Goal: Complete application form: Complete application form

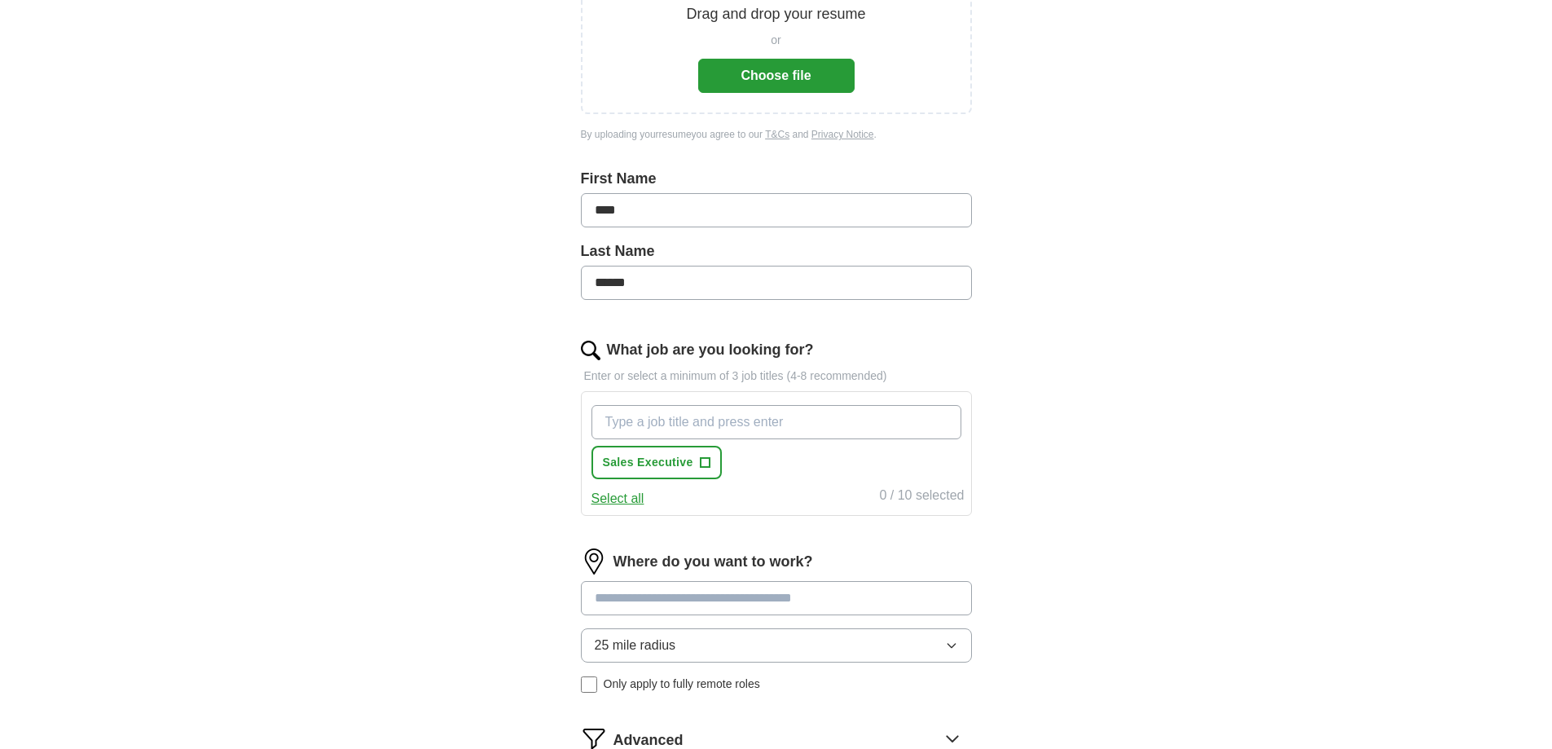
scroll to position [150, 0]
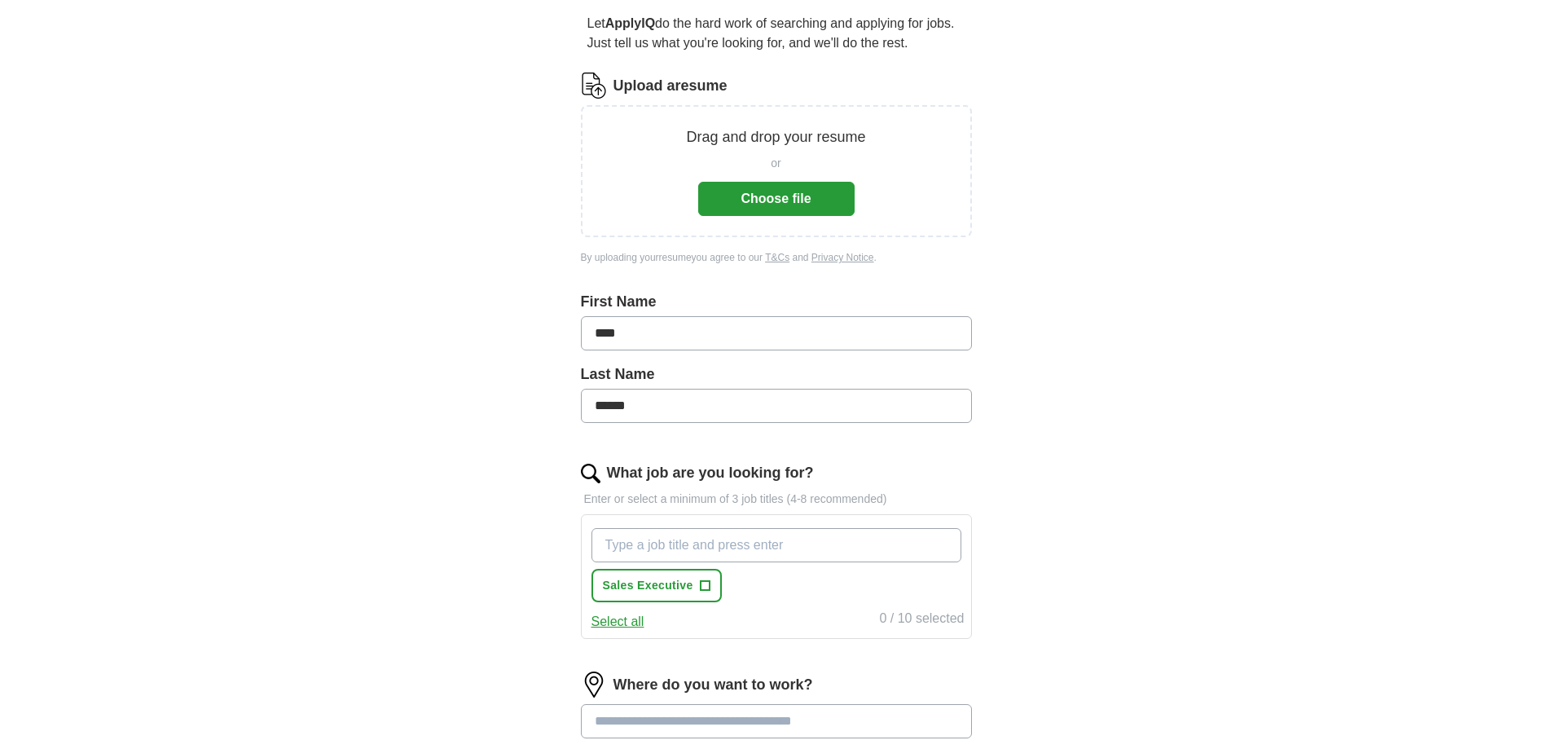
click at [769, 197] on button "Choose file" at bounding box center [776, 199] width 156 height 34
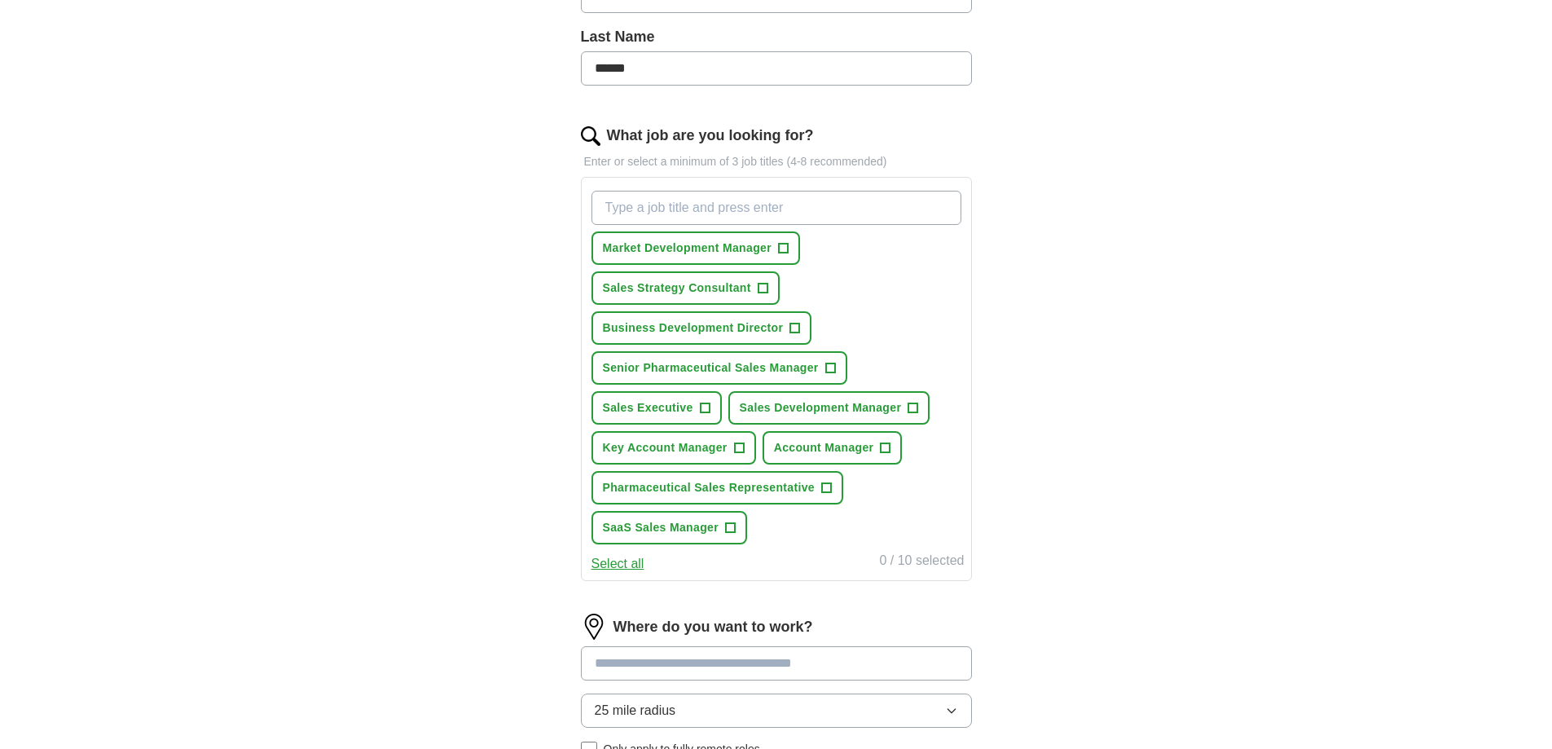
scroll to position [394, 0]
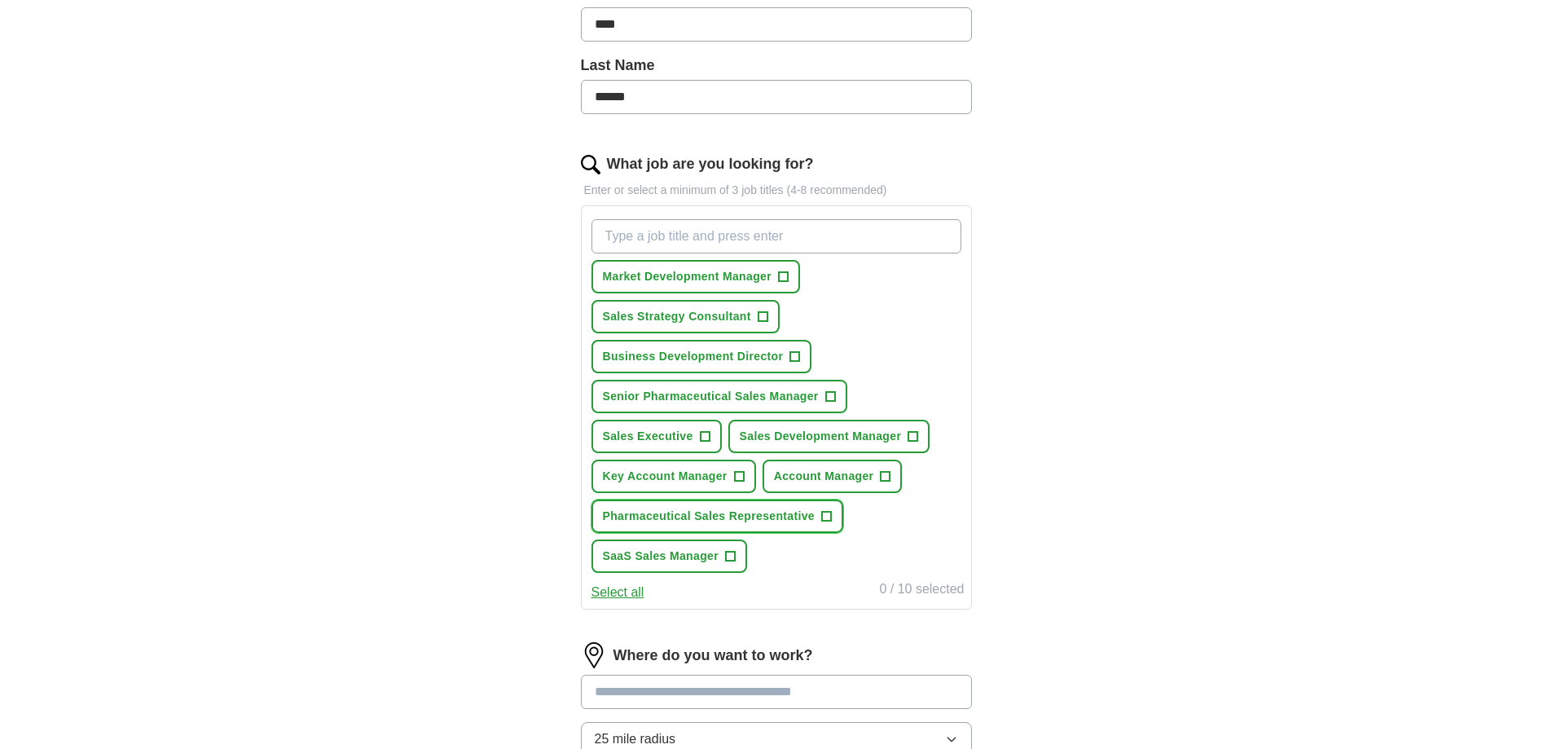
click at [814, 510] on span "Pharmaceutical Sales Representative" at bounding box center [709, 516] width 213 height 17
click at [866, 433] on span "Sales Development Manager" at bounding box center [821, 436] width 162 height 17
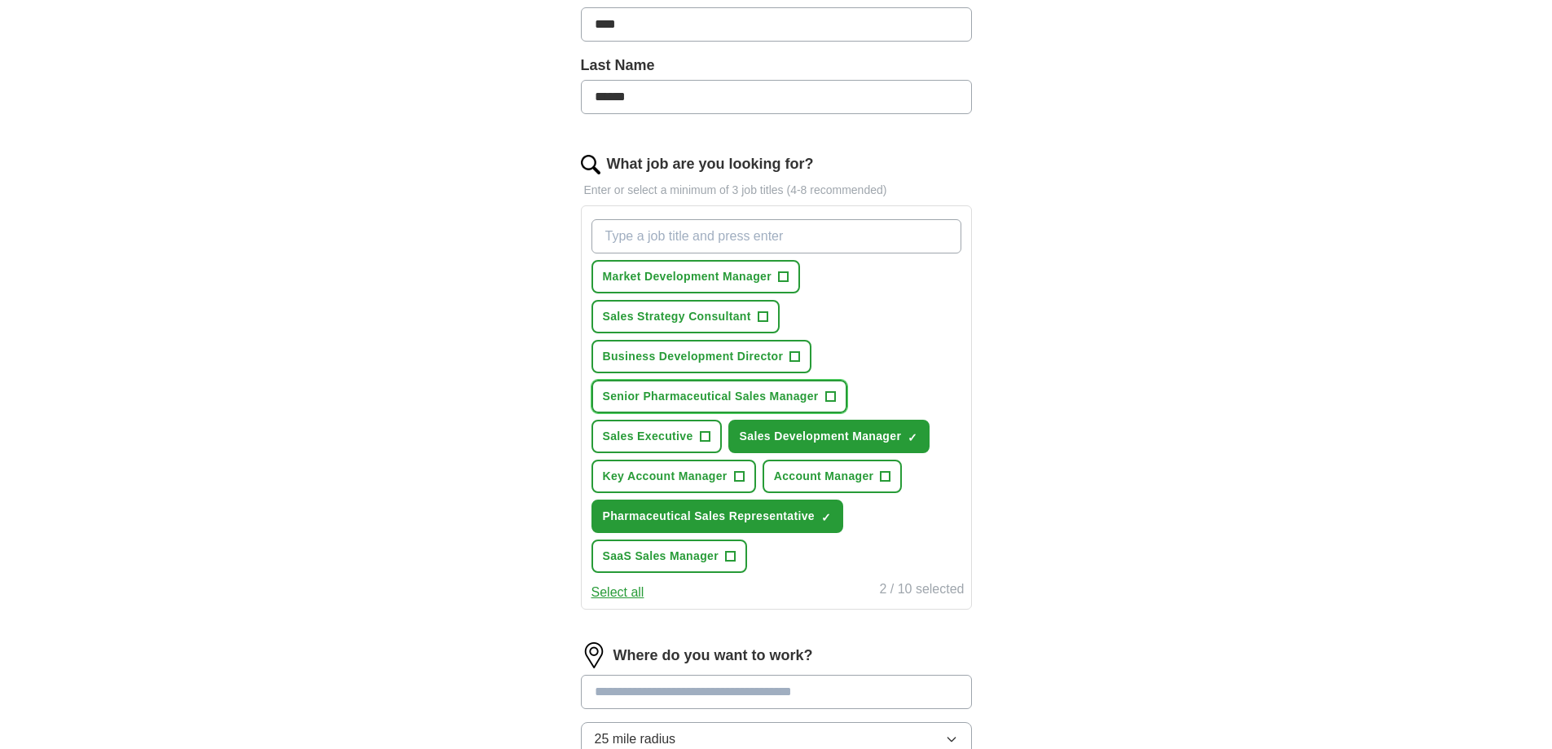
click at [734, 385] on button "Senior Pharmaceutical Sales Manager +" at bounding box center [720, 396] width 256 height 33
click at [691, 238] on input "What job are you looking for?" at bounding box center [777, 236] width 370 height 34
type input "Corrugated Packing"
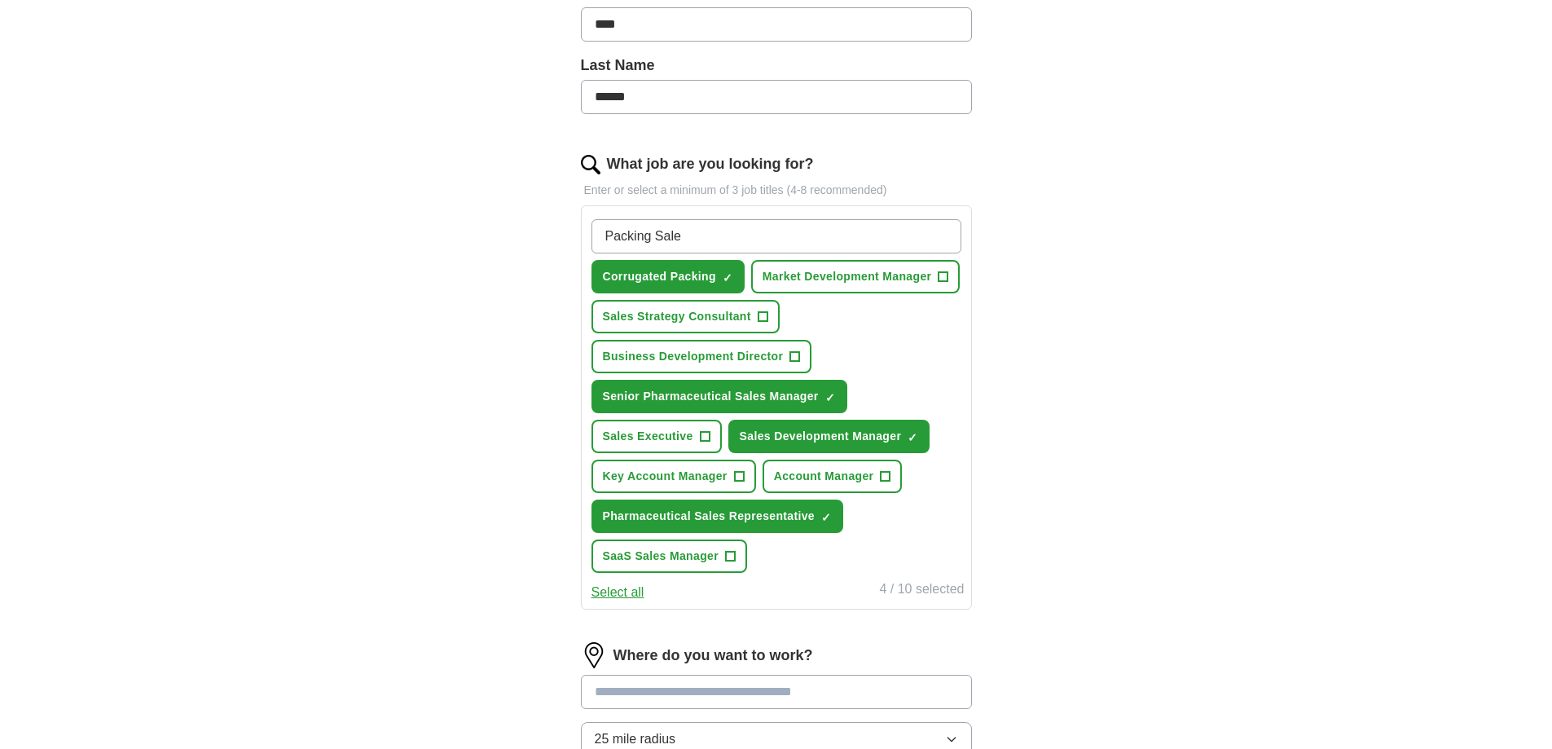
type input "Packing Sales"
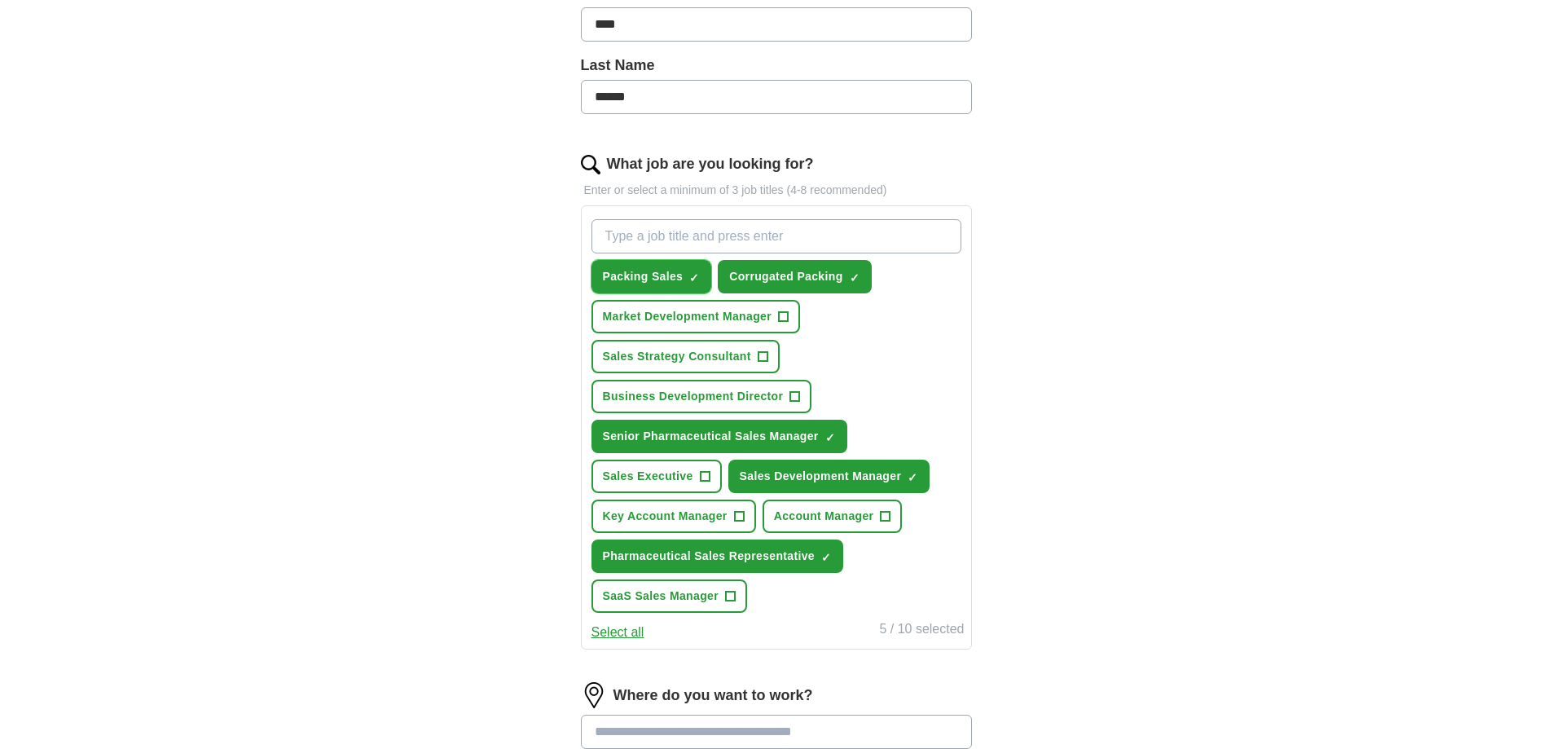
click at [0, 0] on span "×" at bounding box center [0, 0] width 0 height 0
click at [698, 275] on span "+" at bounding box center [695, 277] width 10 height 13
click at [0, 0] on span "×" at bounding box center [0, 0] width 0 height 0
click at [657, 280] on span "Packing Sales" at bounding box center [643, 276] width 81 height 17
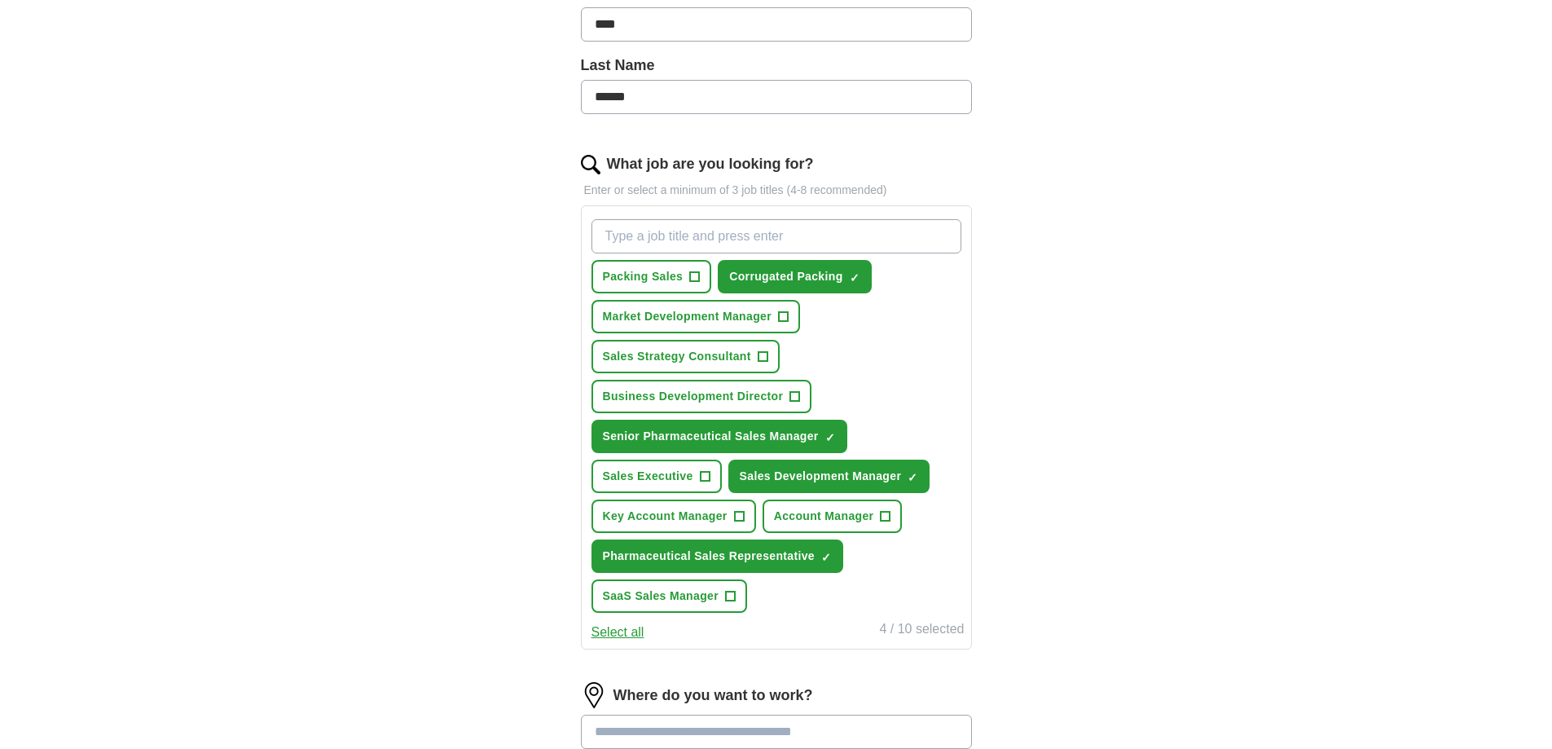
click at [710, 234] on input "What job are you looking for?" at bounding box center [777, 236] width 370 height 34
type input "Packaging Sales"
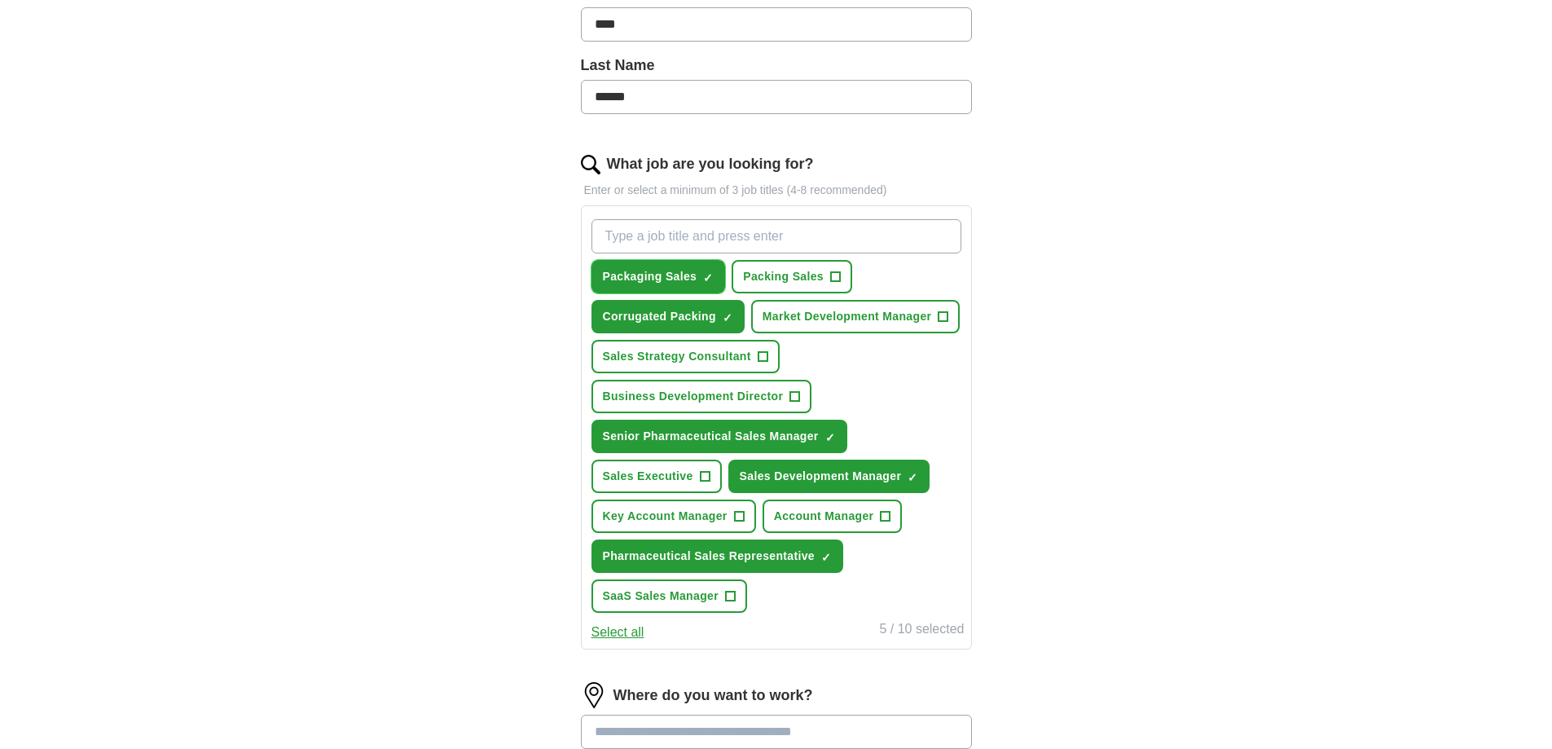
click at [0, 0] on span "×" at bounding box center [0, 0] width 0 height 0
click at [716, 475] on button "Sales Executive +" at bounding box center [657, 476] width 130 height 33
click at [888, 515] on span "+" at bounding box center [886, 516] width 10 height 13
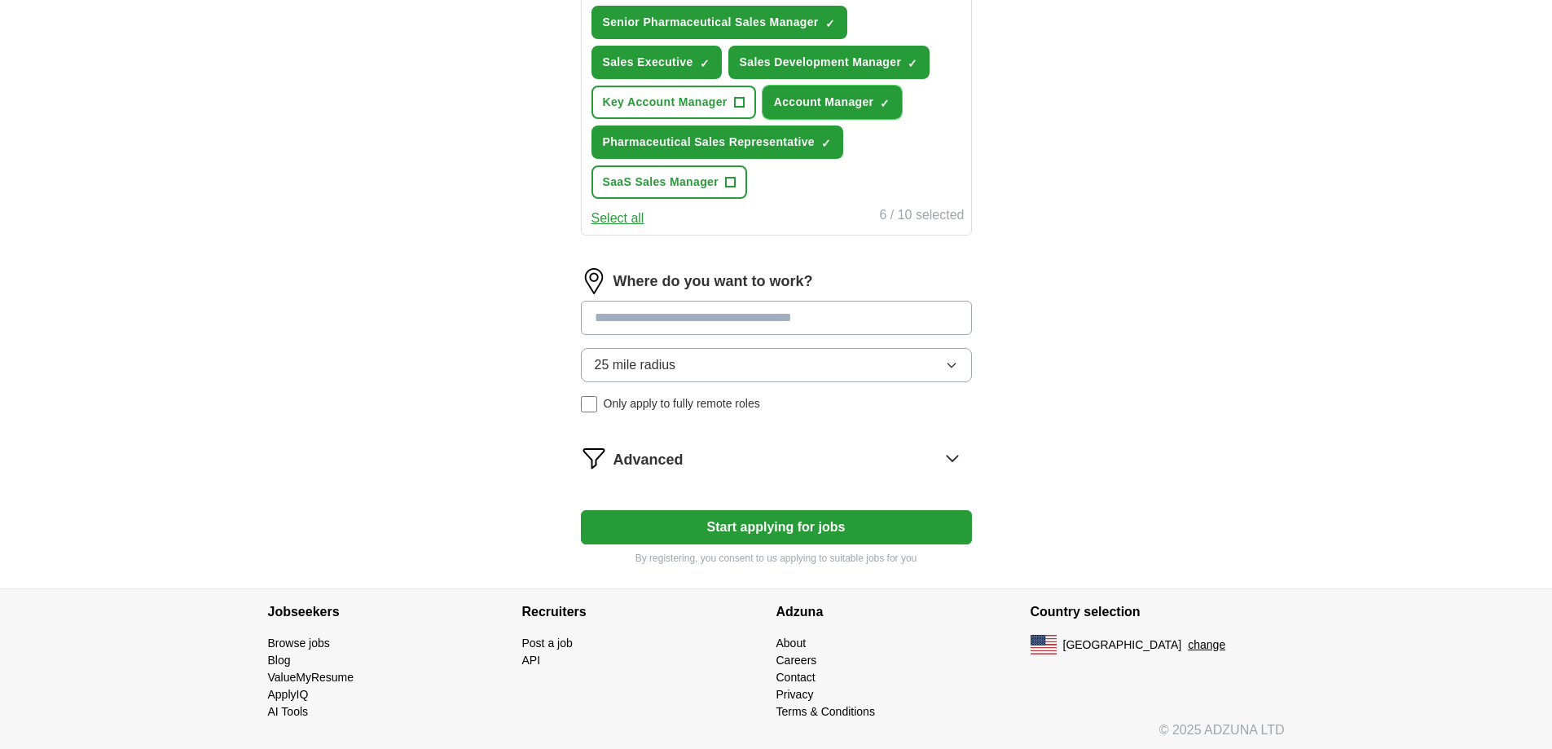
scroll to position [813, 0]
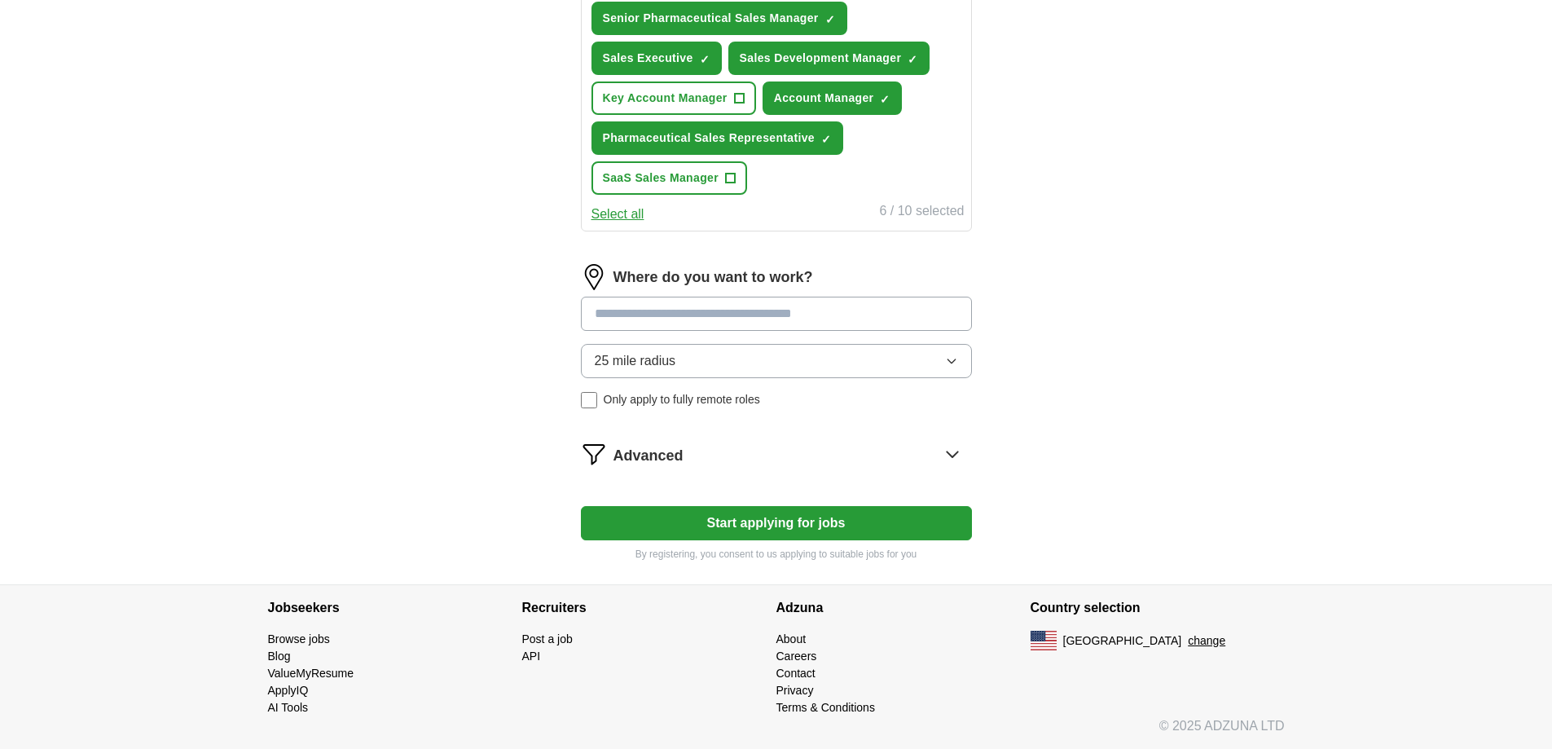
click at [645, 319] on input at bounding box center [776, 314] width 391 height 34
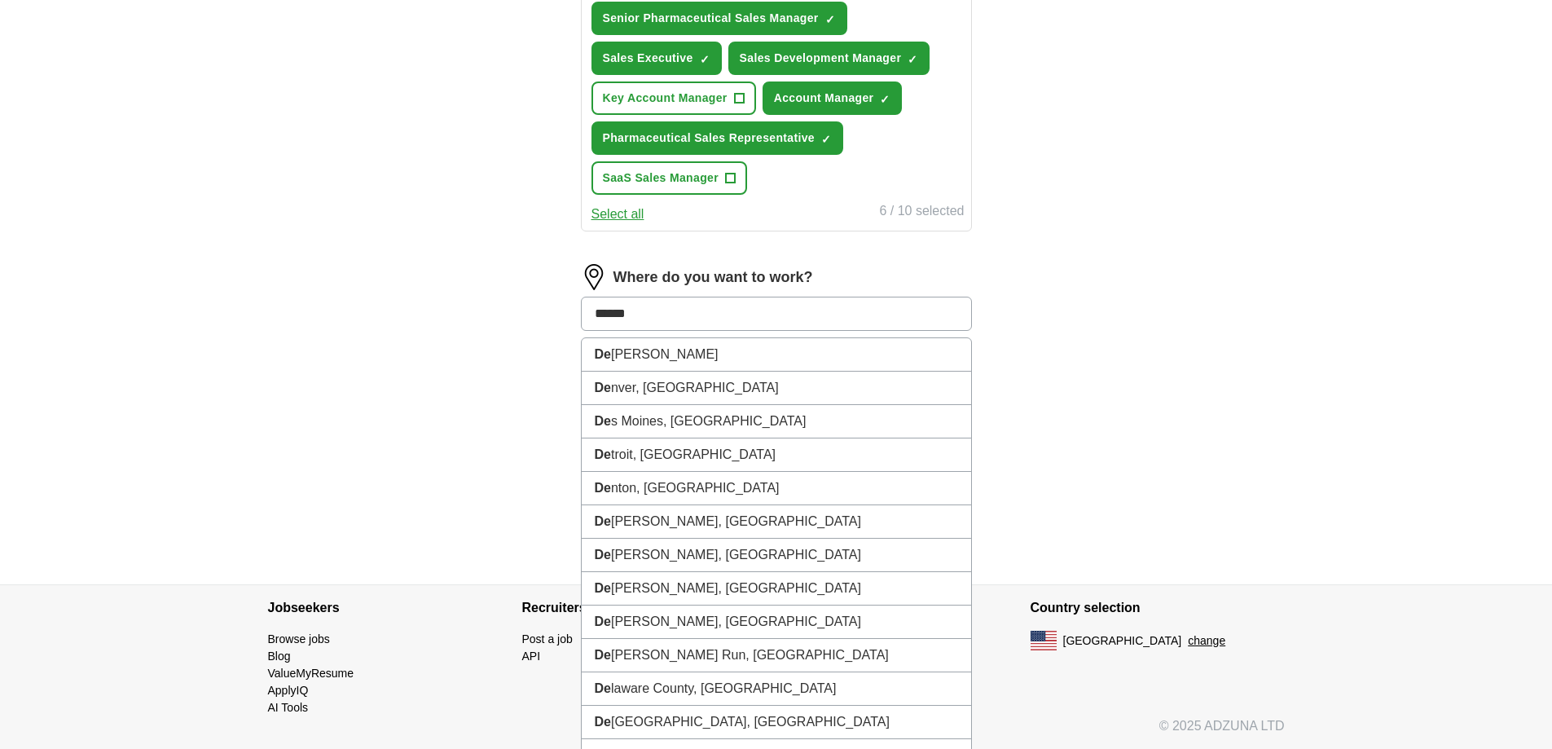
type input "*******"
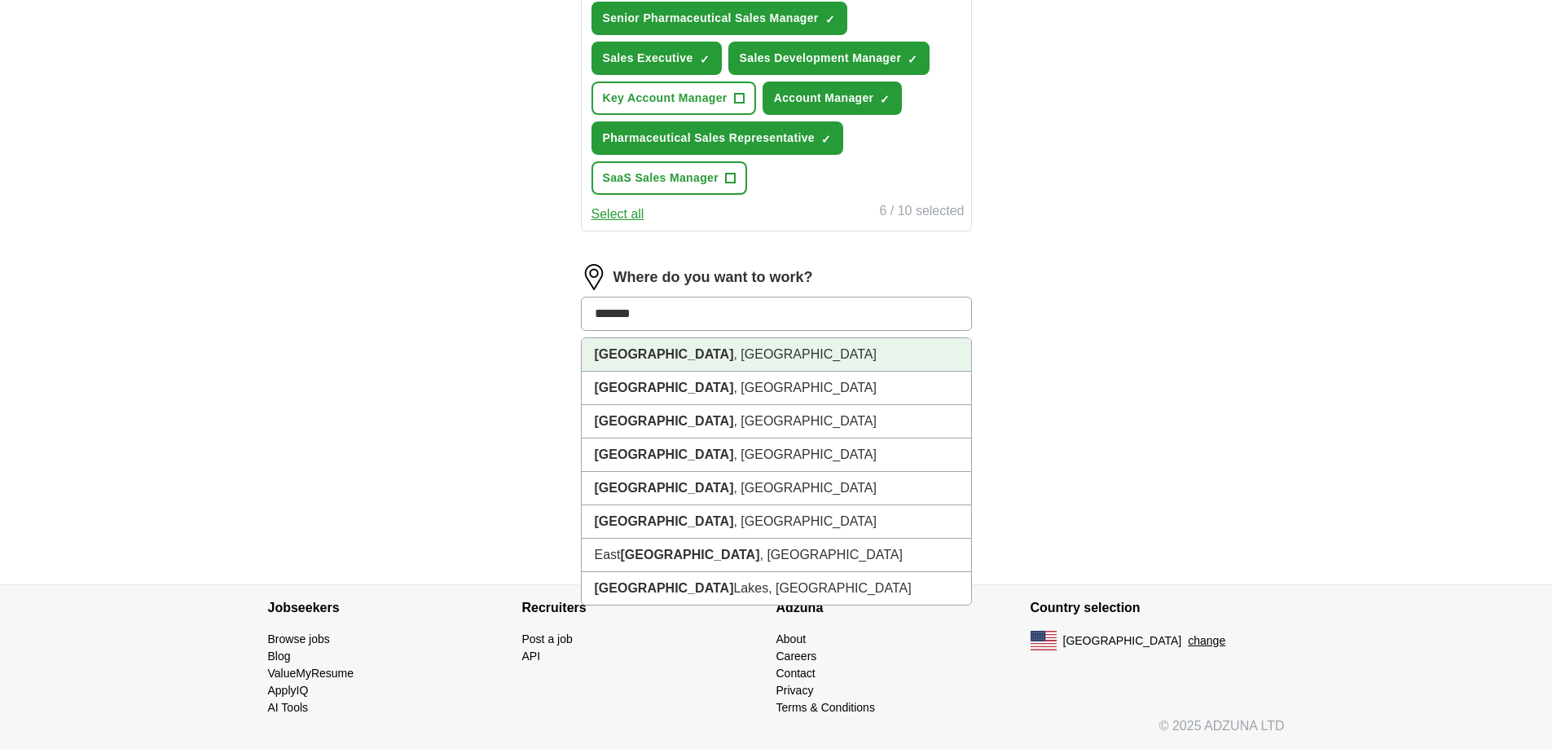
click at [642, 354] on li "[GEOGRAPHIC_DATA] , [GEOGRAPHIC_DATA]" at bounding box center [777, 354] width 390 height 33
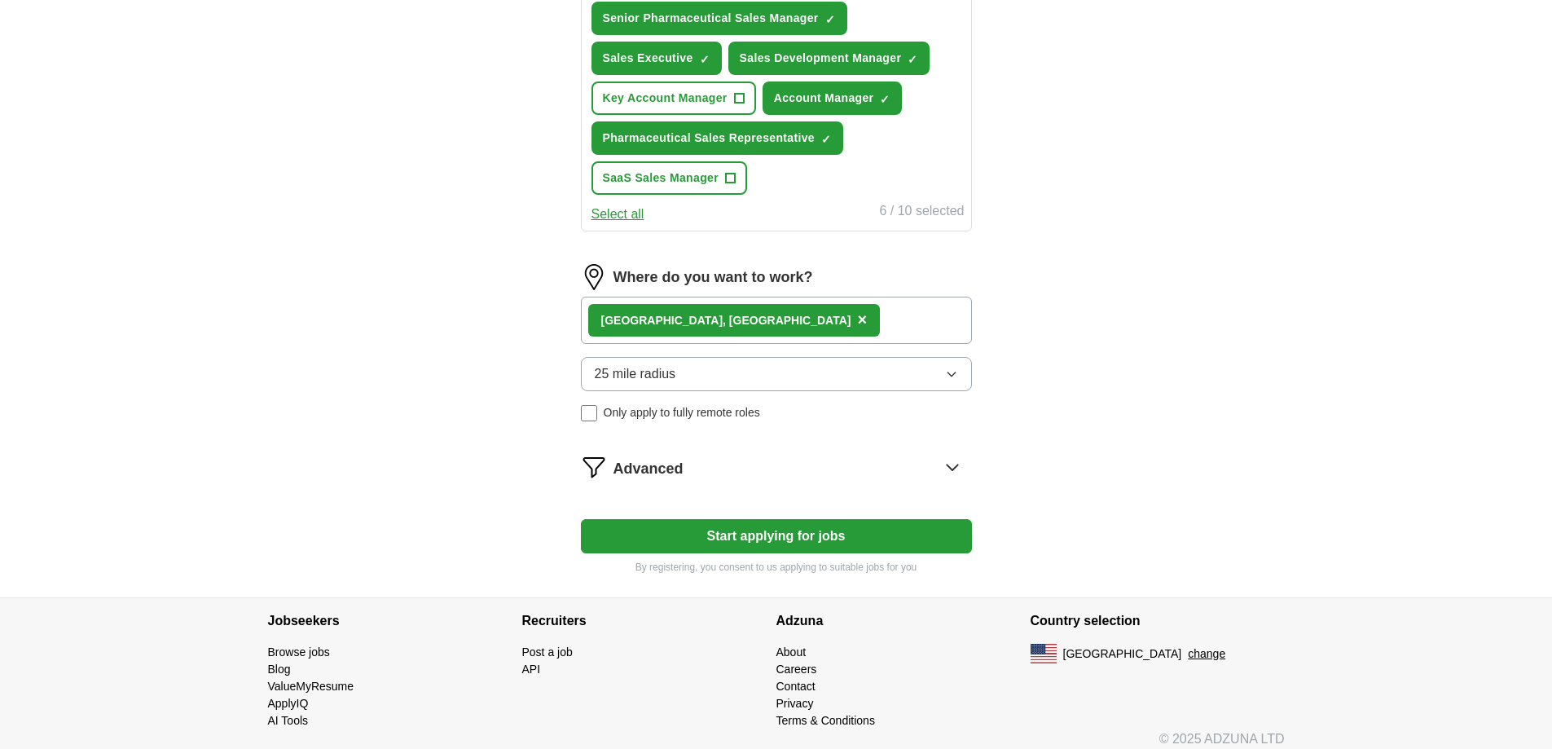
click at [956, 375] on icon "button" at bounding box center [951, 374] width 13 height 13
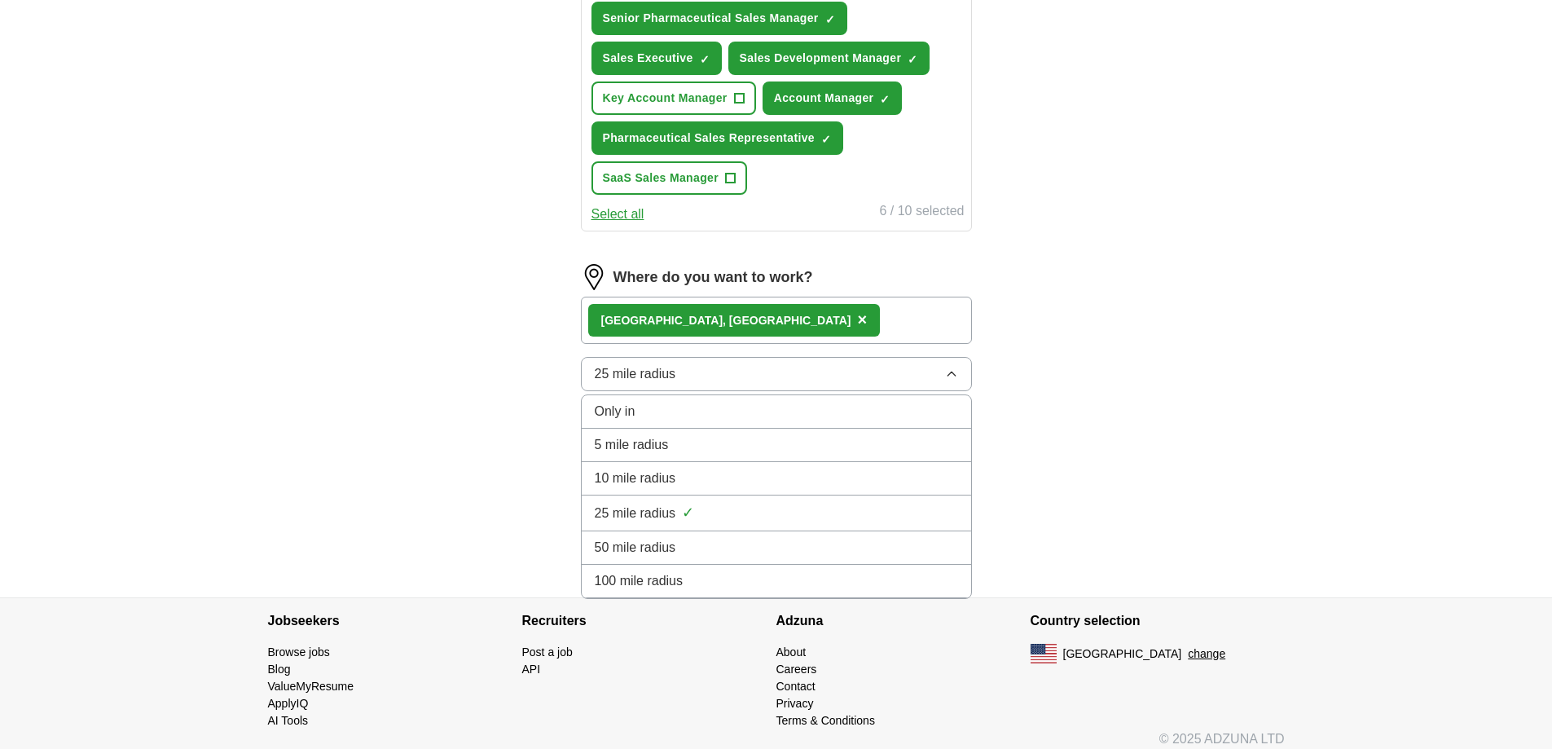
click at [718, 535] on li "50 mile radius" at bounding box center [777, 547] width 390 height 33
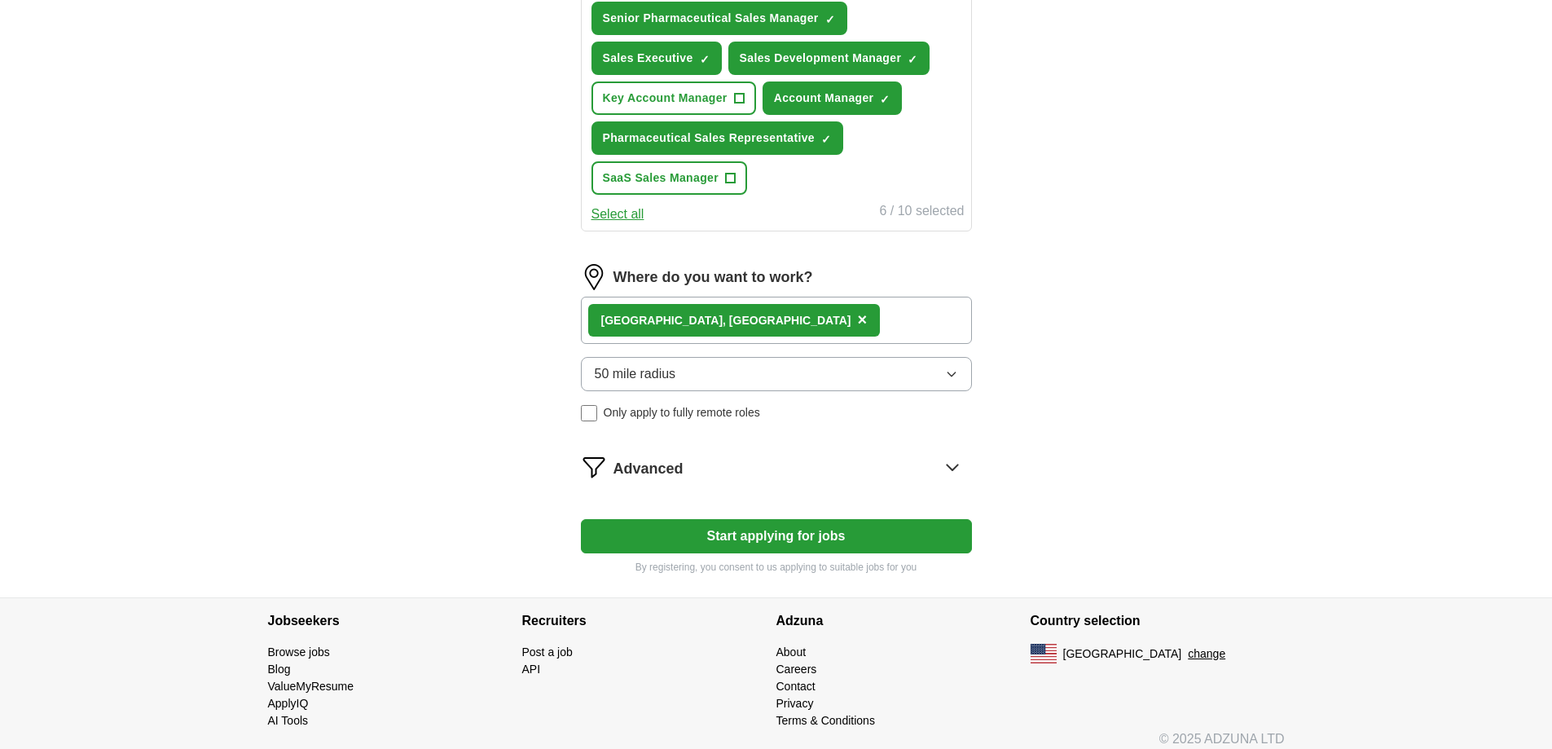
click at [799, 328] on div "[GEOGRAPHIC_DATA] , [GEOGRAPHIC_DATA] ×" at bounding box center [776, 320] width 391 height 47
click at [760, 319] on div "[GEOGRAPHIC_DATA] , [GEOGRAPHIC_DATA] ×" at bounding box center [776, 320] width 391 height 47
click at [780, 319] on div "[GEOGRAPHIC_DATA] , [GEOGRAPHIC_DATA] ×" at bounding box center [776, 320] width 391 height 47
click at [721, 320] on div "[GEOGRAPHIC_DATA] , [GEOGRAPHIC_DATA] ×" at bounding box center [776, 320] width 391 height 47
click at [836, 542] on button "Start applying for jobs" at bounding box center [776, 536] width 391 height 34
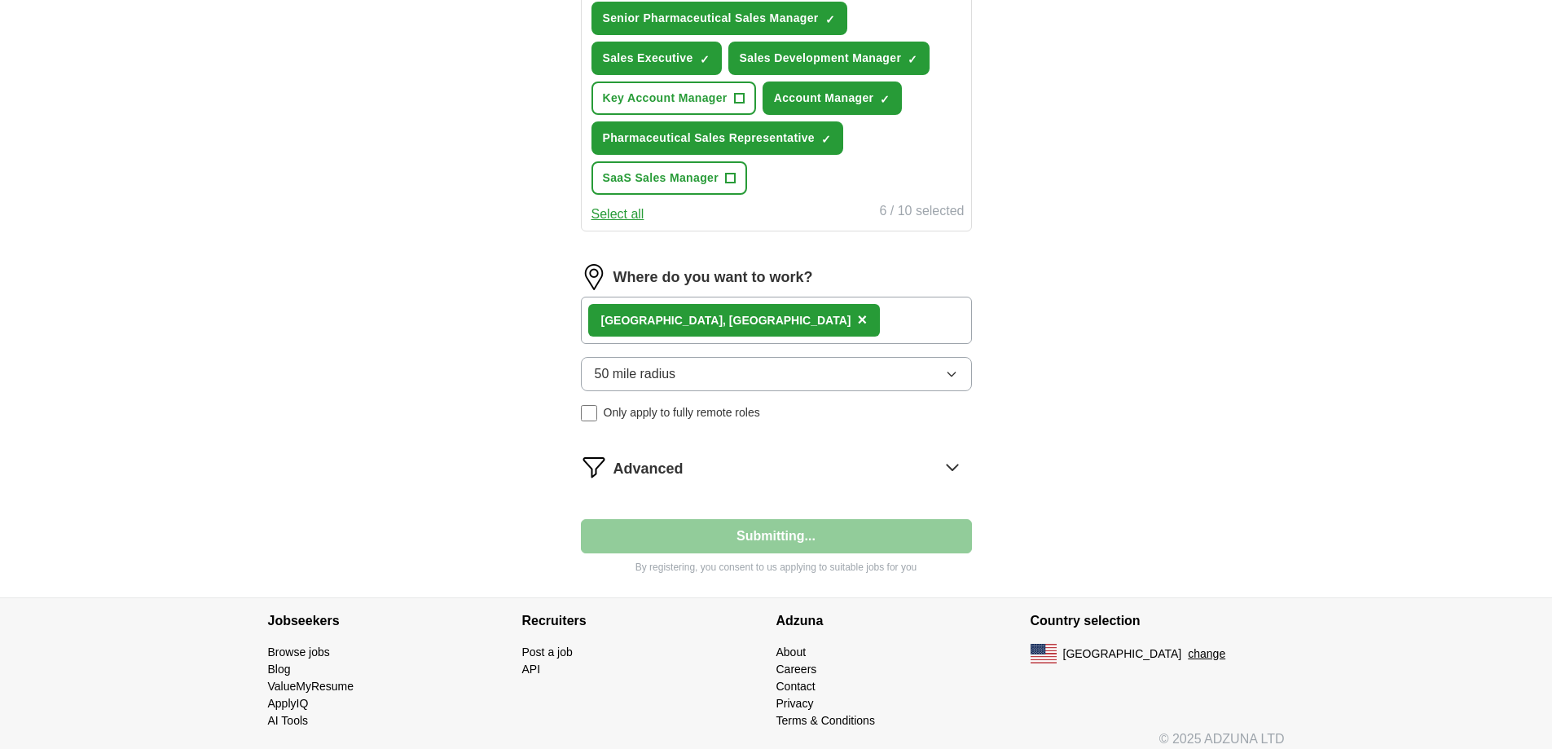
select select "**"
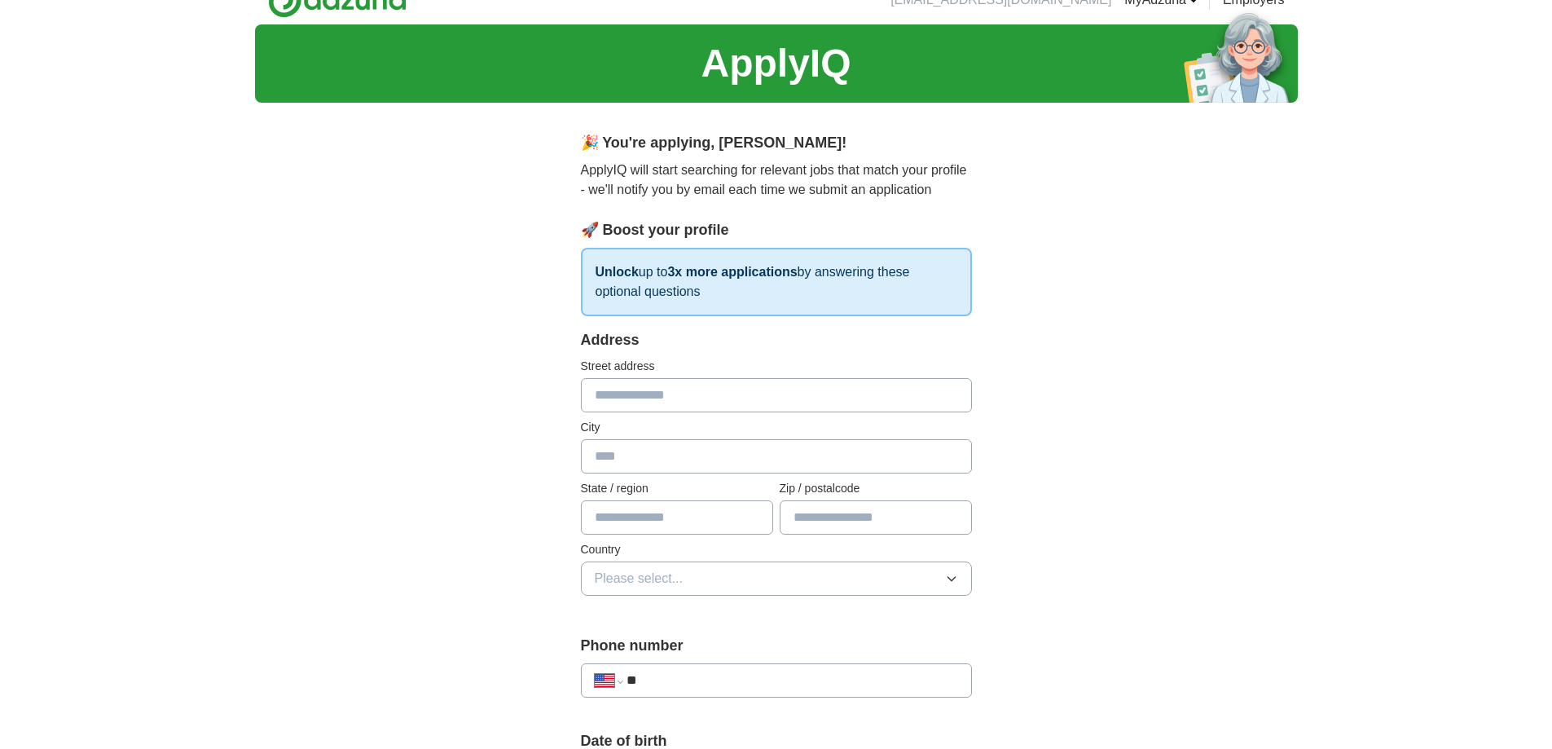
scroll to position [0, 0]
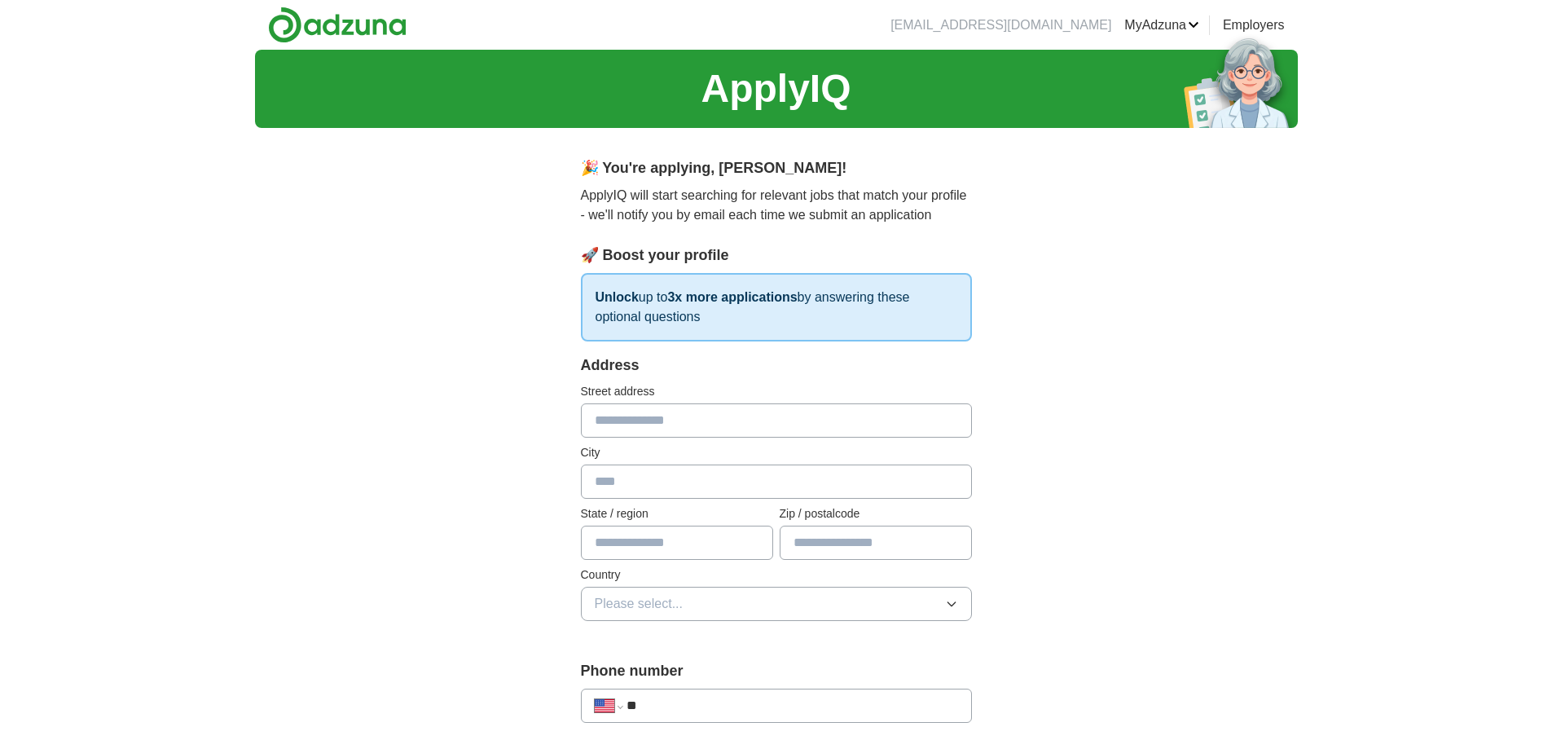
click at [670, 409] on input "text" at bounding box center [776, 420] width 391 height 34
type input "**********"
type input "*********"
type input "**"
type input "*****"
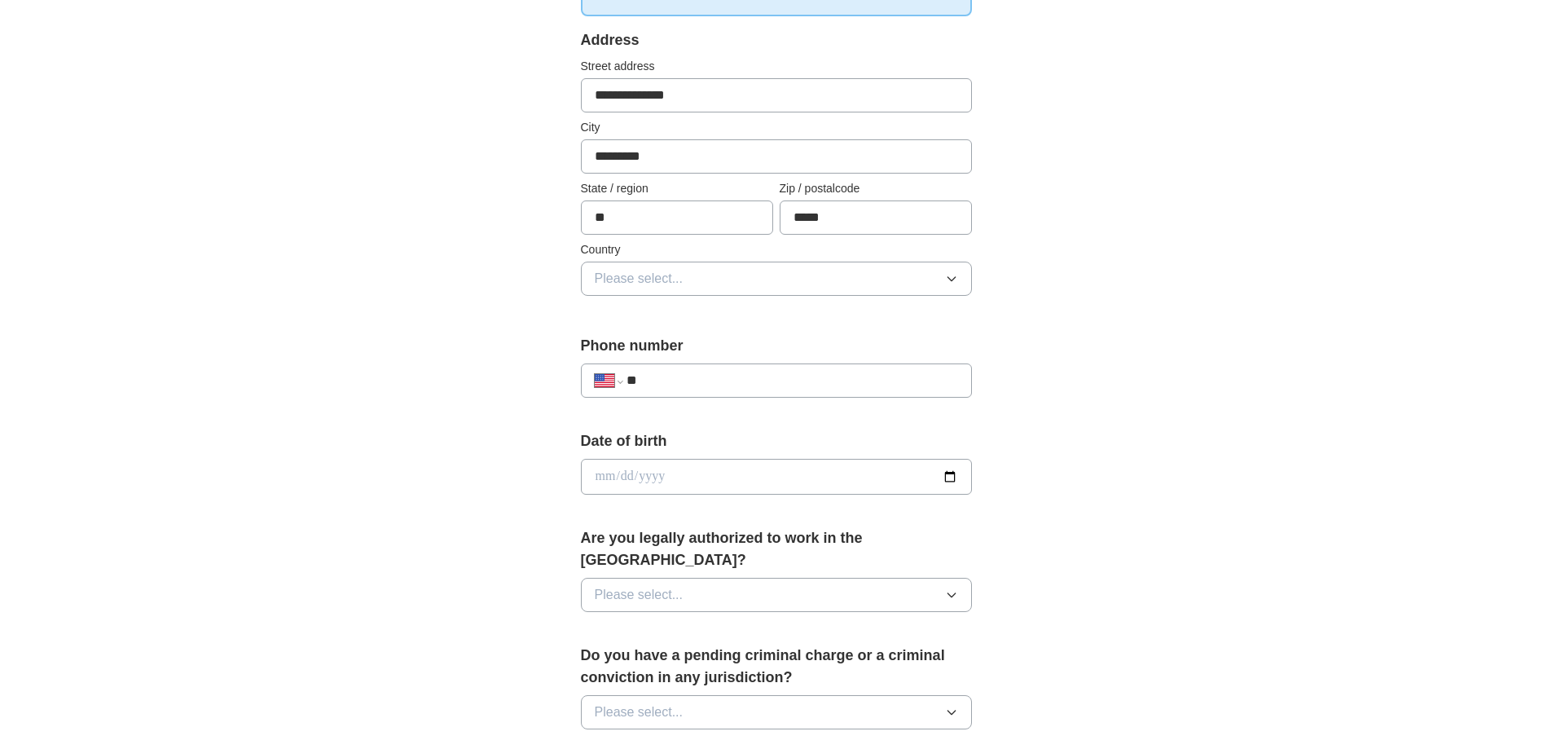
scroll to position [326, 0]
click at [704, 374] on input "**" at bounding box center [792, 380] width 331 height 20
click at [746, 381] on input "**" at bounding box center [792, 380] width 331 height 20
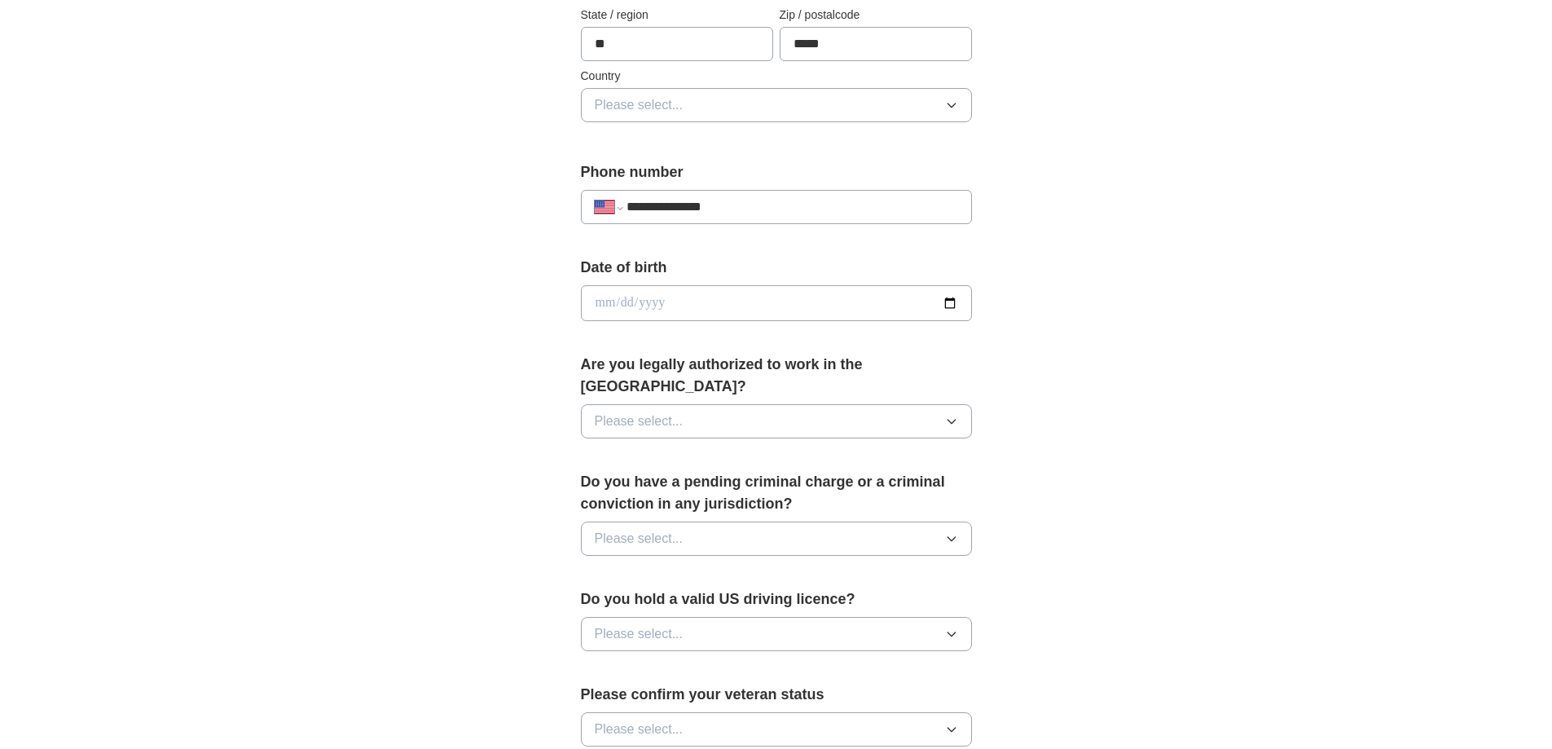
scroll to position [520, 0]
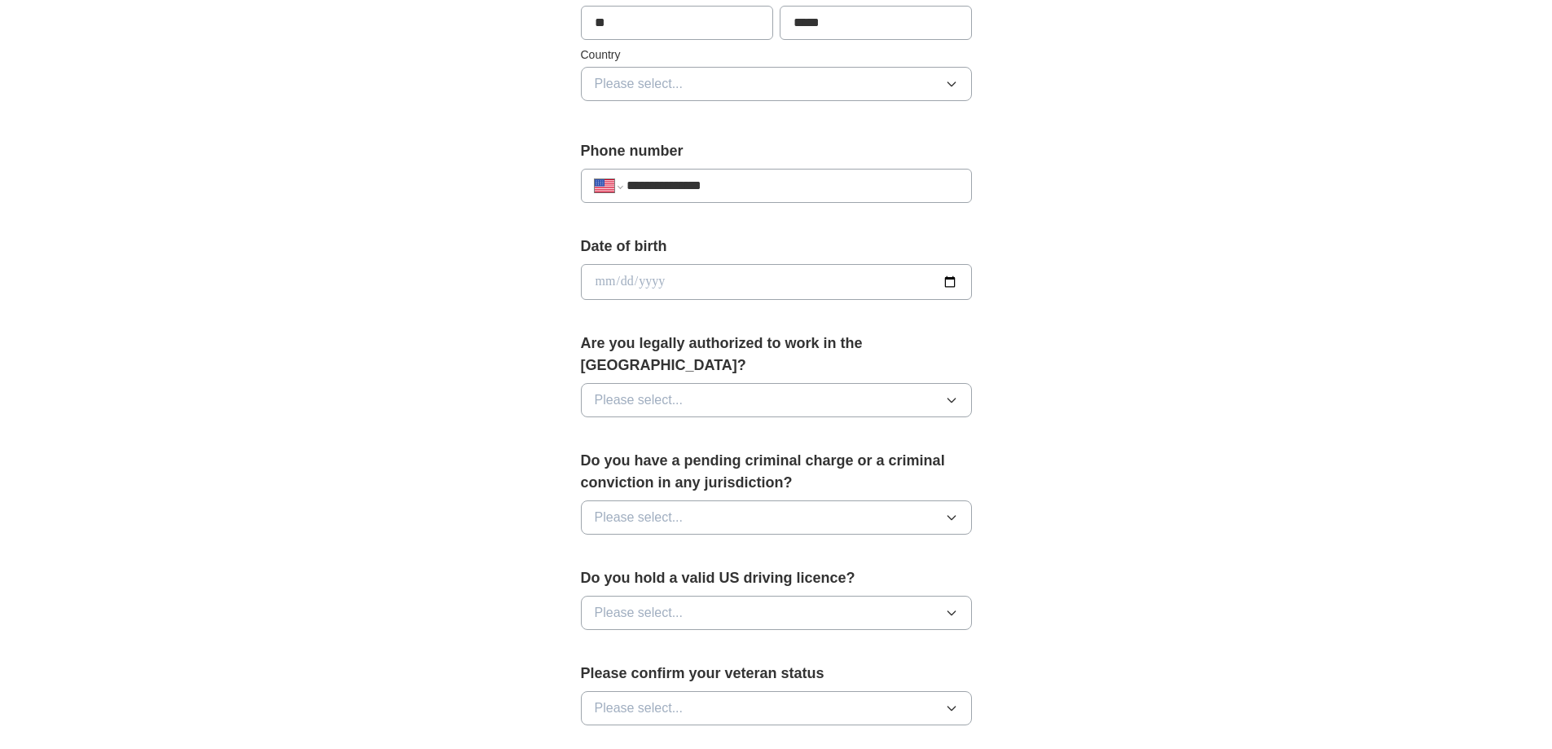
type input "**********"
click at [879, 278] on input "date" at bounding box center [776, 282] width 391 height 36
type input "**********"
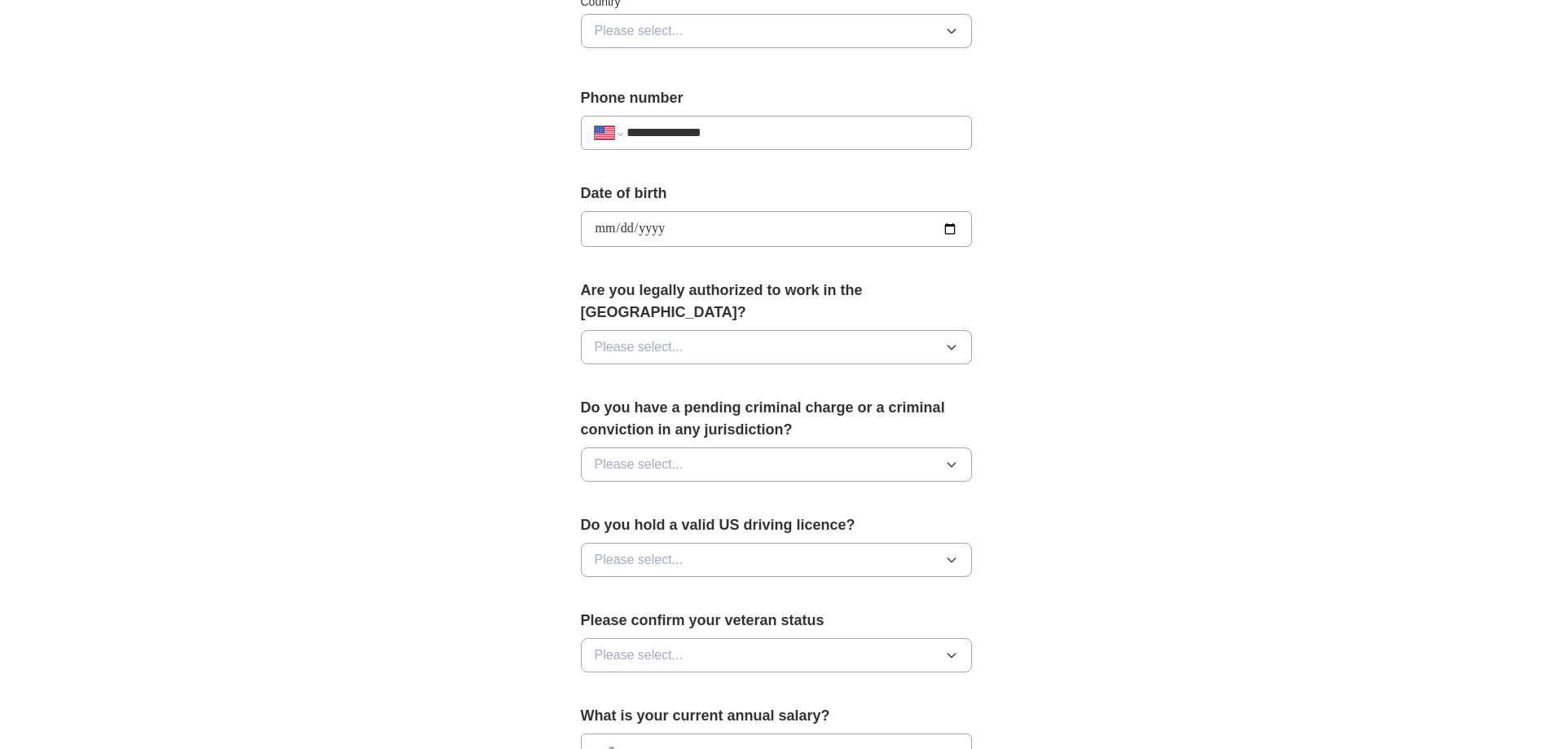
scroll to position [601, 0]
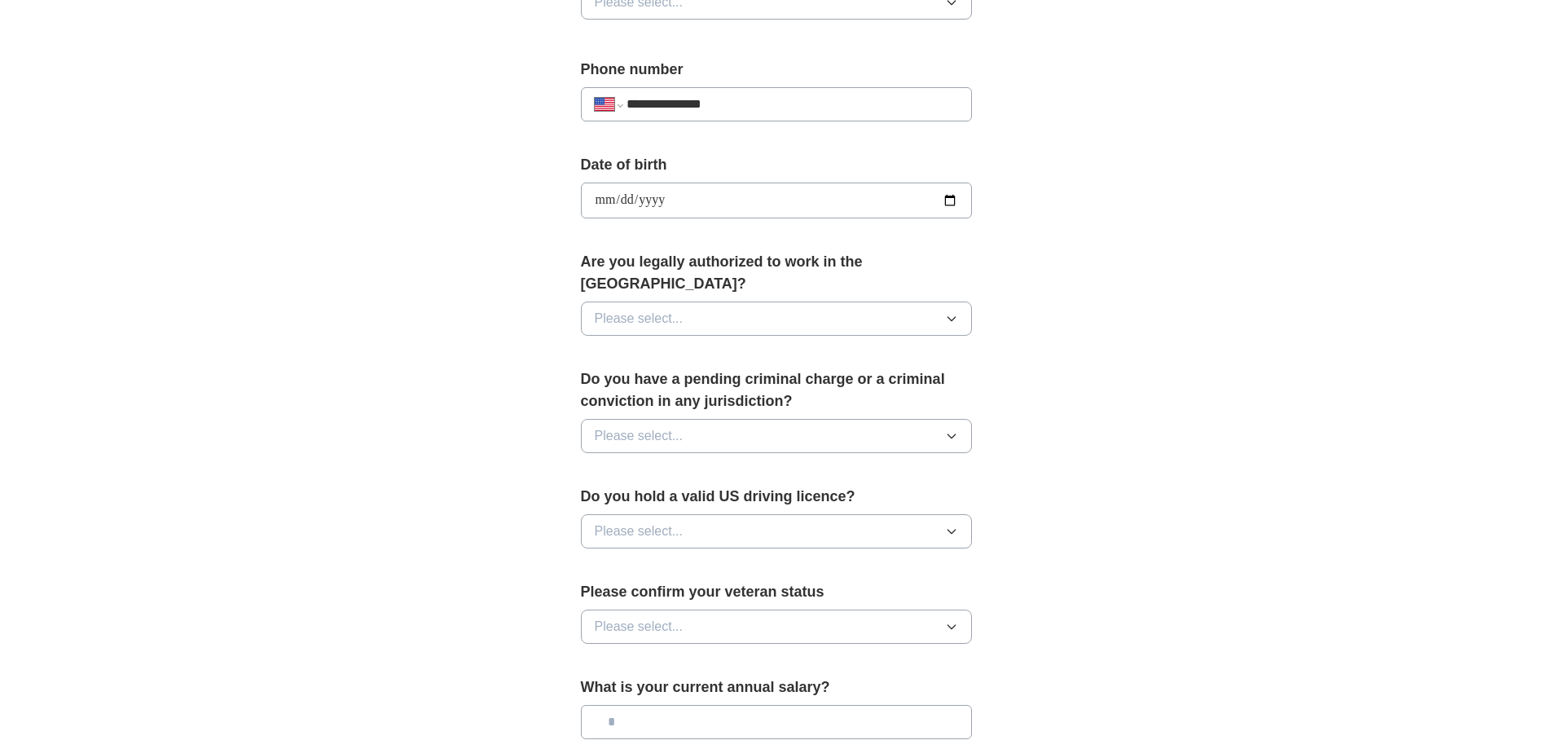
click at [956, 312] on icon "button" at bounding box center [951, 318] width 13 height 13
click at [830, 346] on div "Yes" at bounding box center [776, 356] width 363 height 20
click at [789, 419] on button "Please select..." at bounding box center [776, 436] width 391 height 34
click at [731, 491] on li "No" at bounding box center [777, 507] width 390 height 33
click at [778, 514] on button "Please select..." at bounding box center [776, 531] width 391 height 34
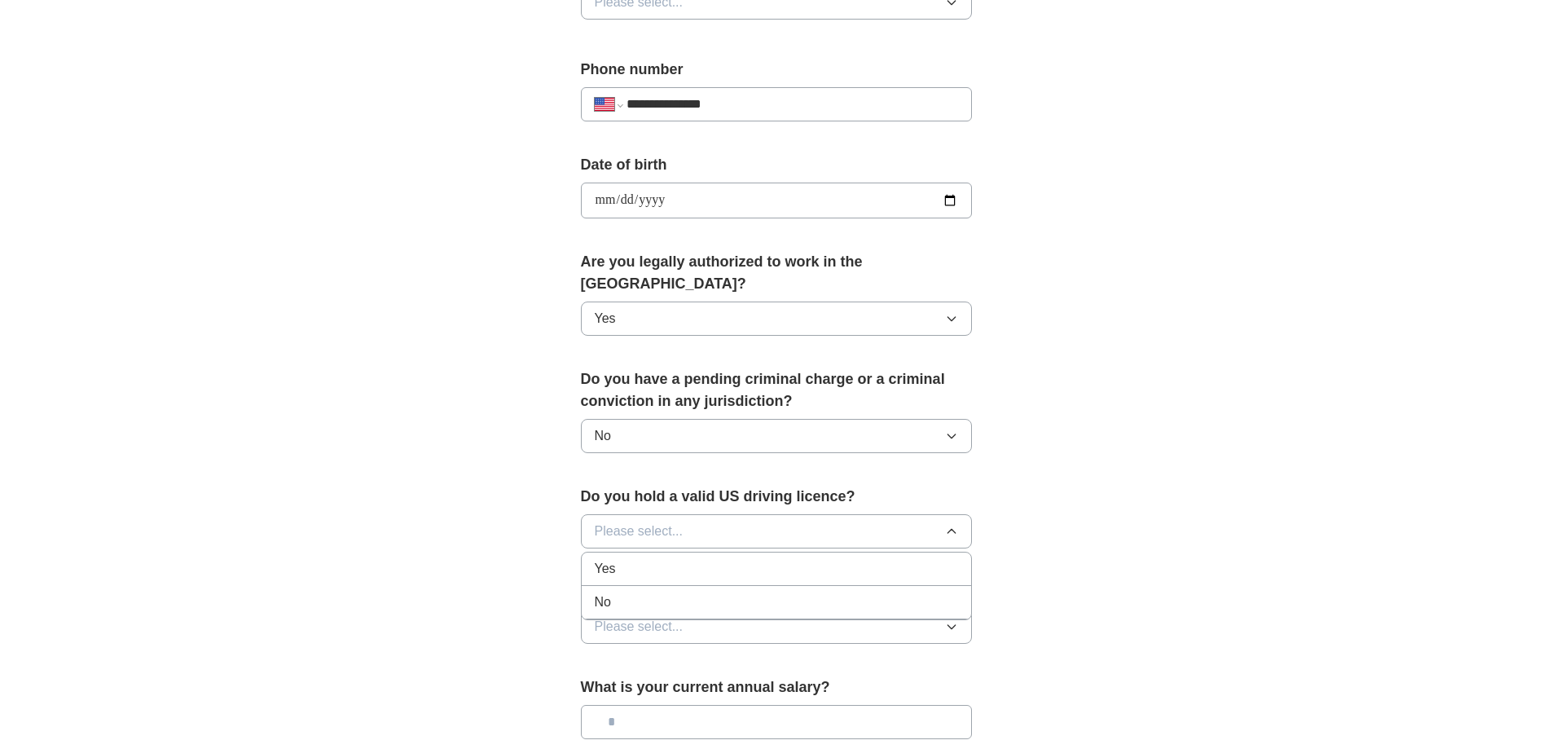
click at [667, 559] on div "Yes" at bounding box center [776, 569] width 363 height 20
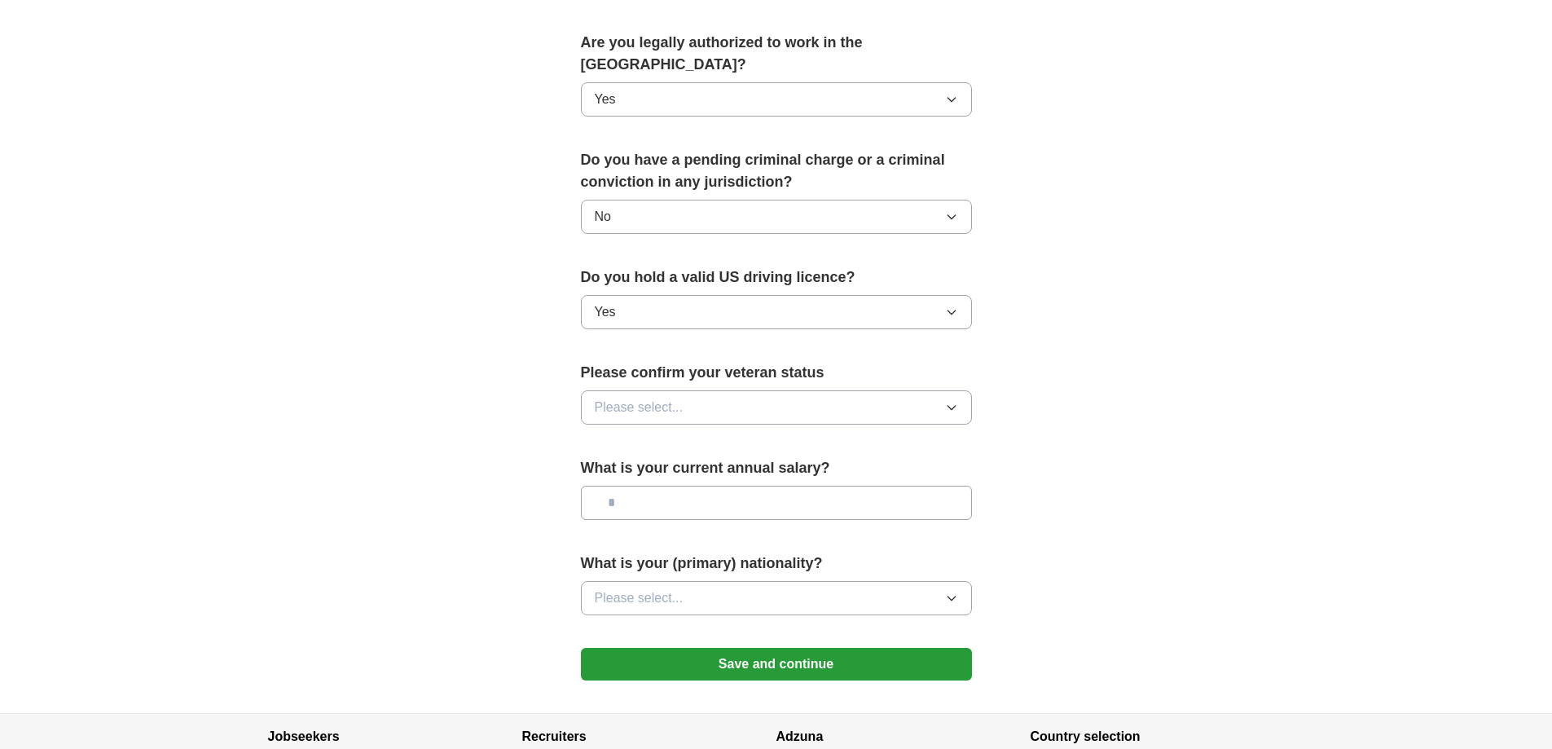
scroll to position [846, 0]
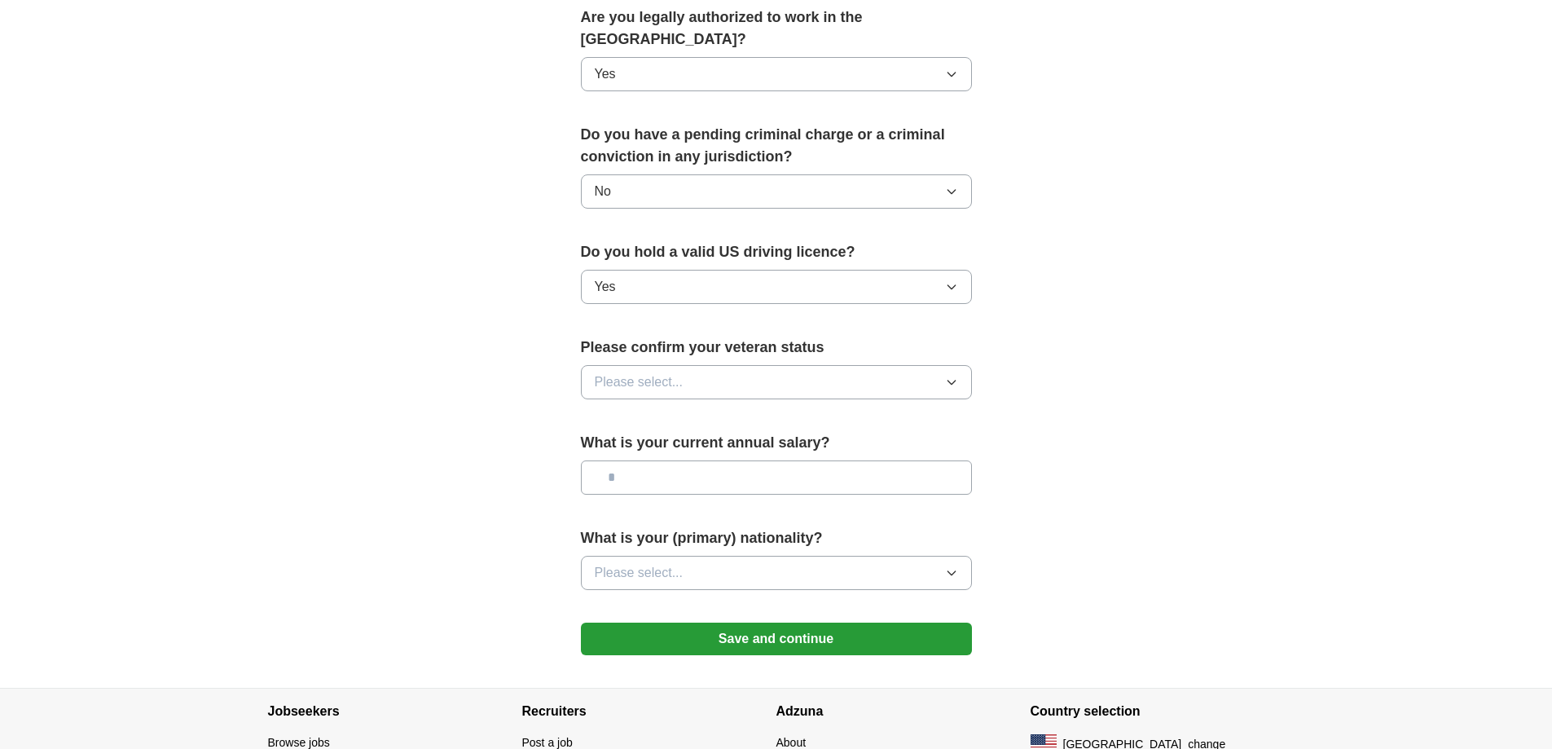
click at [930, 365] on button "Please select..." at bounding box center [776, 382] width 391 height 34
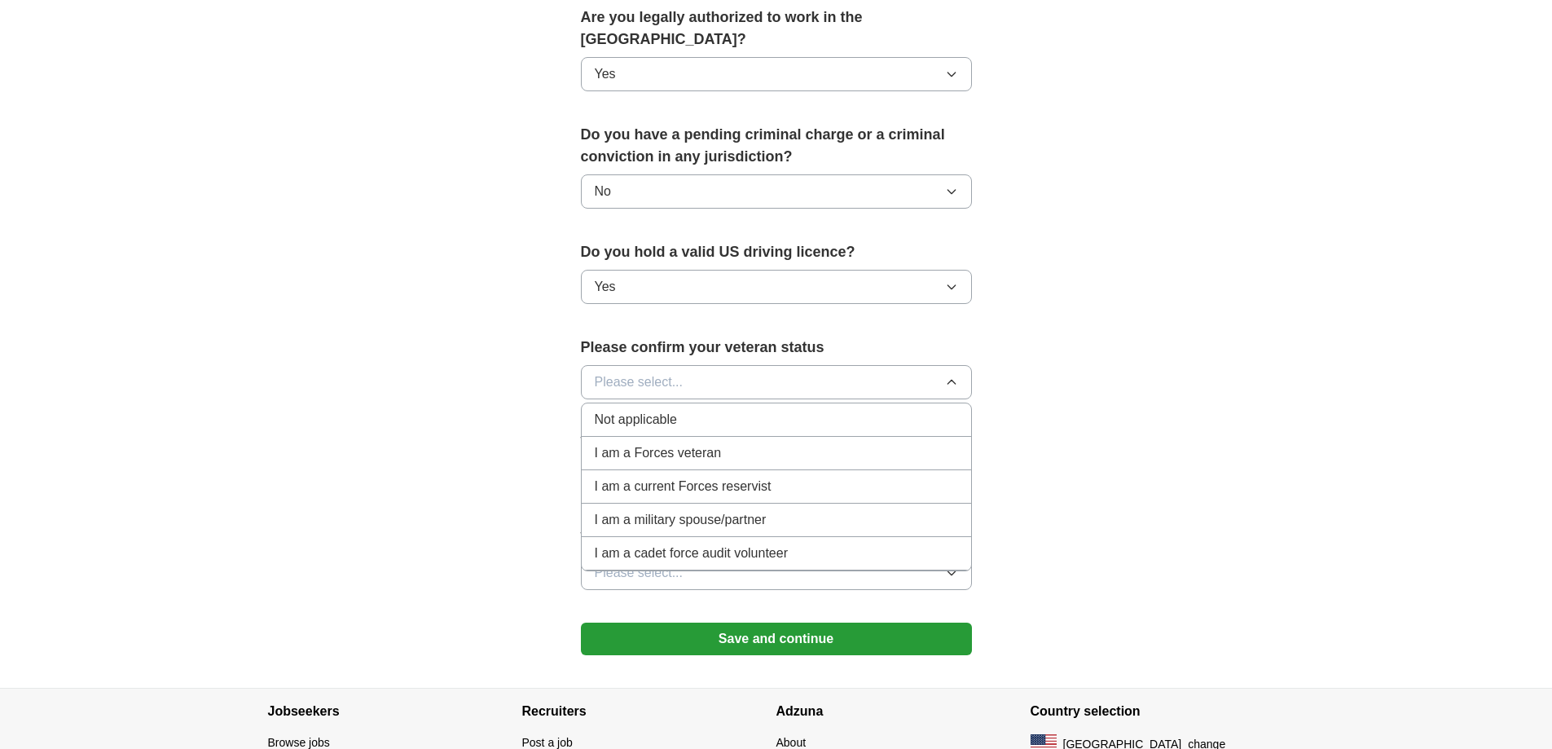
scroll to position [927, 0]
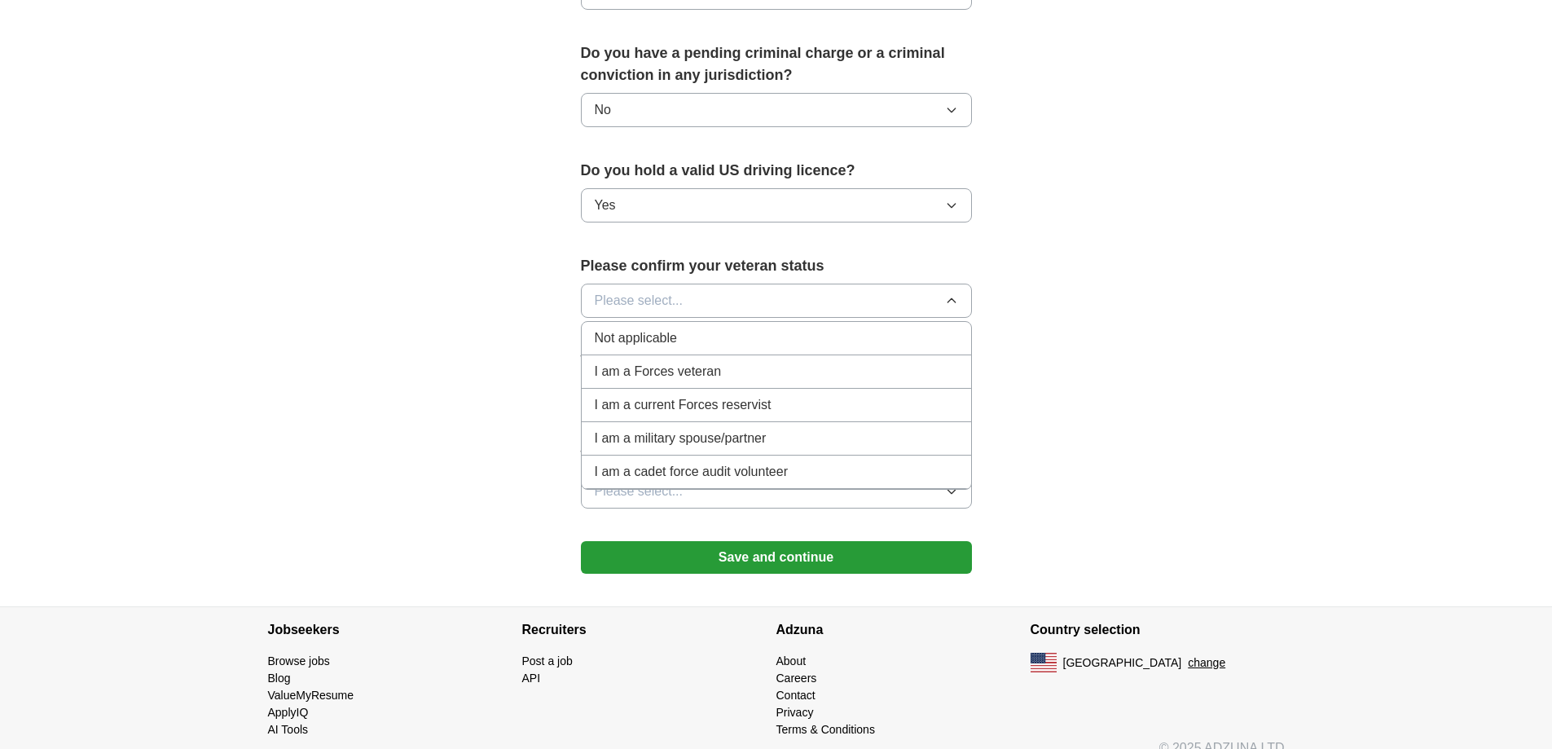
click at [691, 328] on div "Not applicable" at bounding box center [776, 338] width 363 height 20
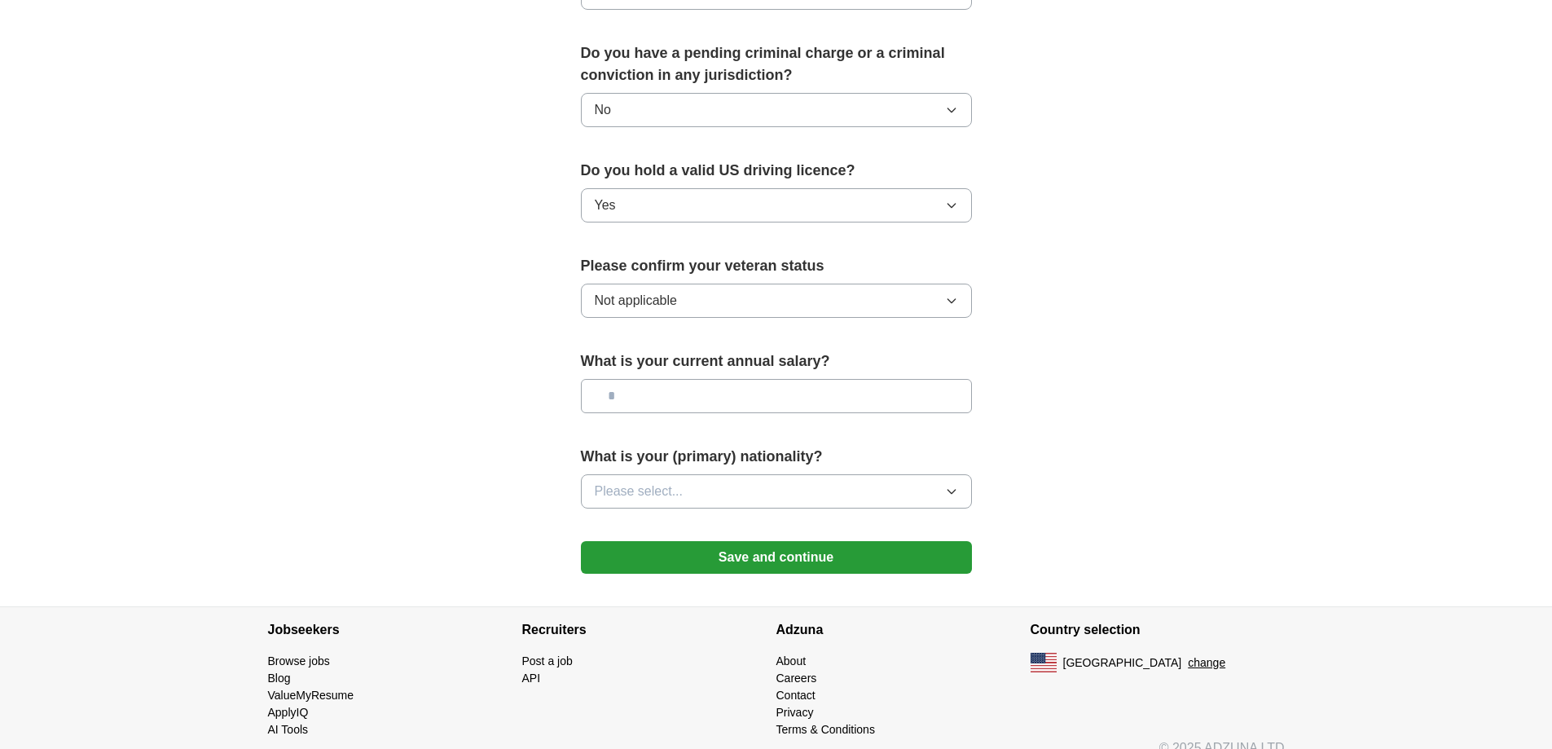
click at [716, 379] on input "text" at bounding box center [776, 396] width 391 height 34
click at [955, 474] on button "Please select..." at bounding box center [776, 491] width 391 height 34
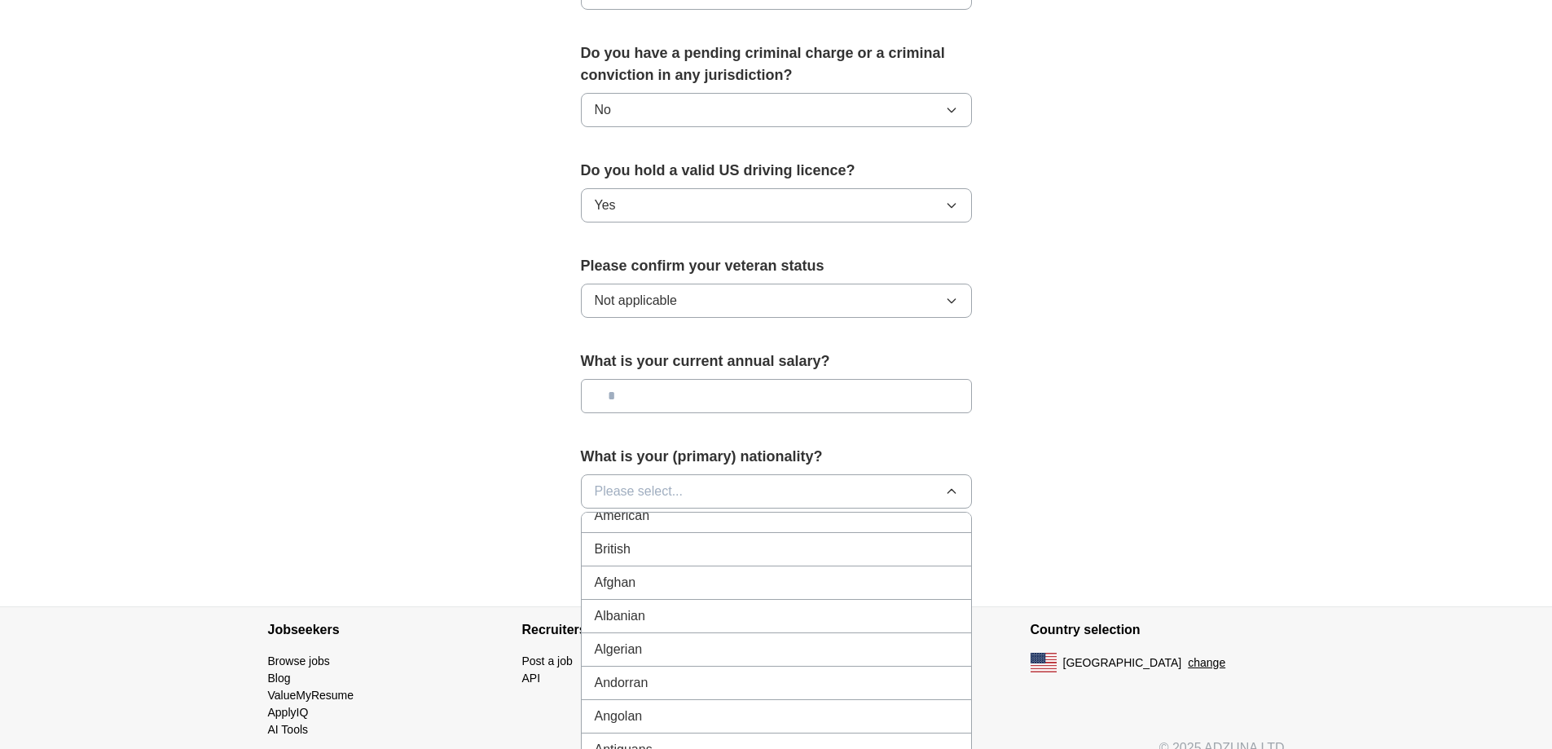
scroll to position [0, 0]
click at [682, 519] on div "American" at bounding box center [776, 529] width 363 height 20
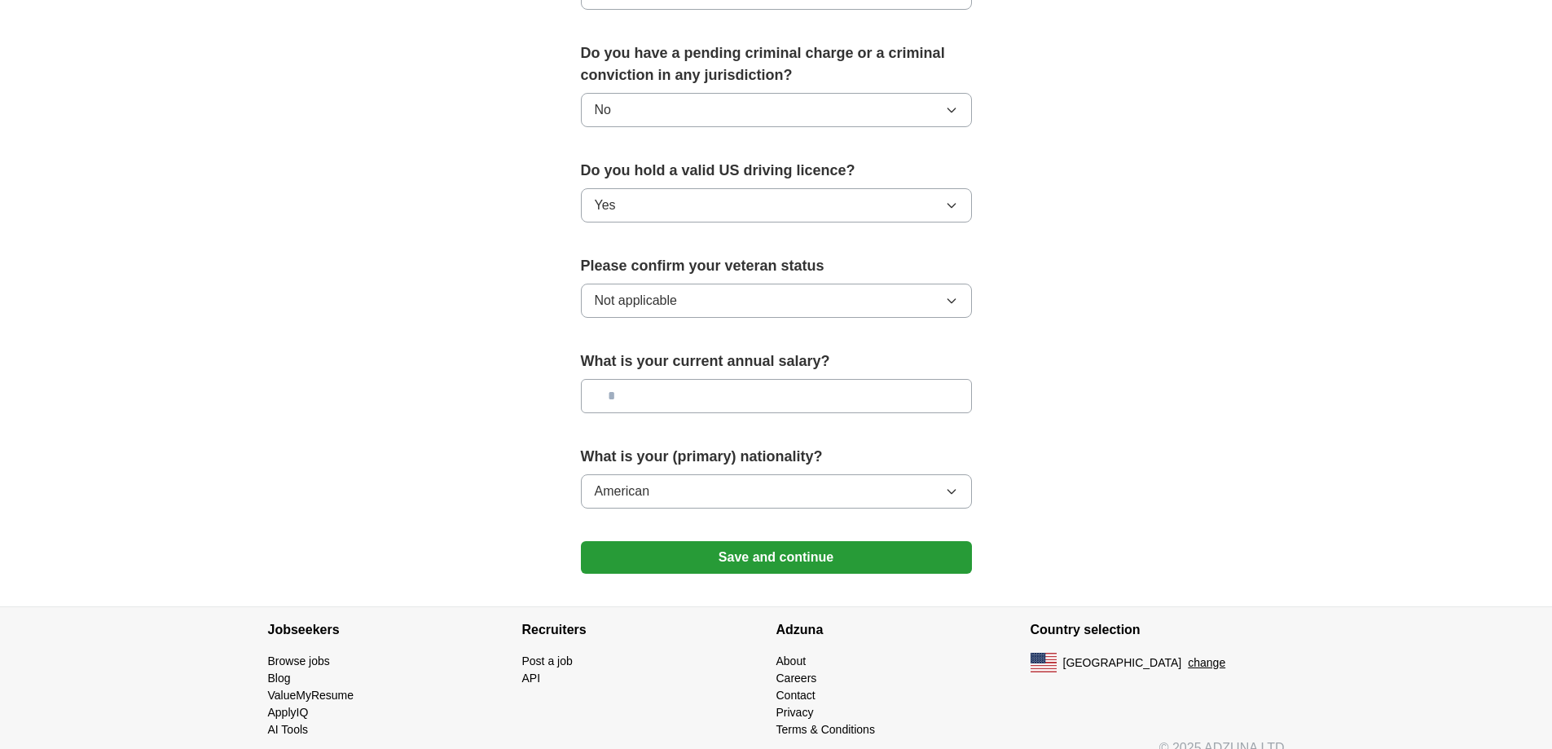
click at [639, 384] on input "text" at bounding box center [776, 396] width 391 height 34
type input "*******"
click at [741, 541] on button "Save and continue" at bounding box center [776, 557] width 391 height 33
